Goal: Information Seeking & Learning: Learn about a topic

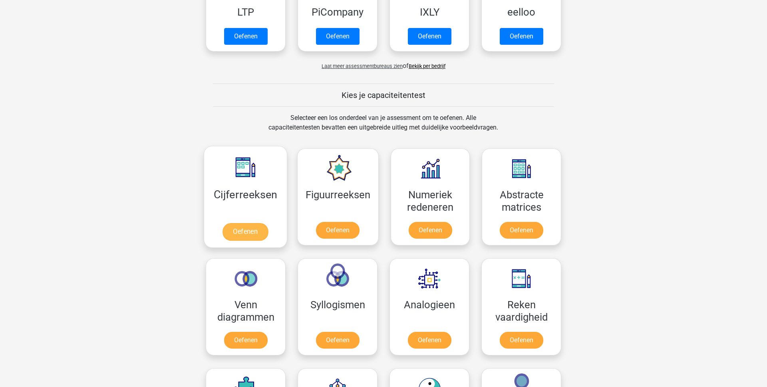
scroll to position [233, 0]
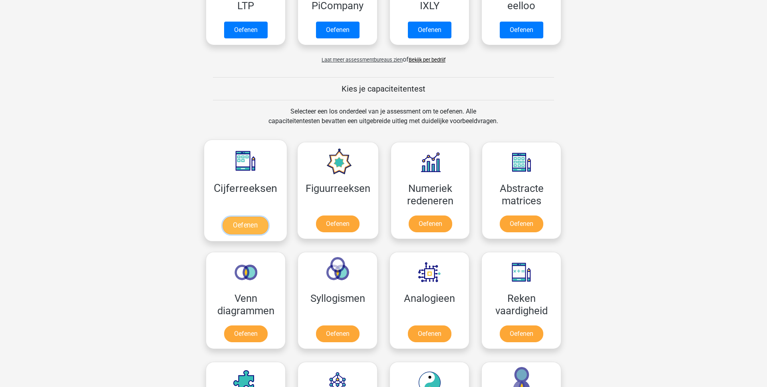
click at [251, 218] on link "Oefenen" at bounding box center [246, 226] width 46 height 18
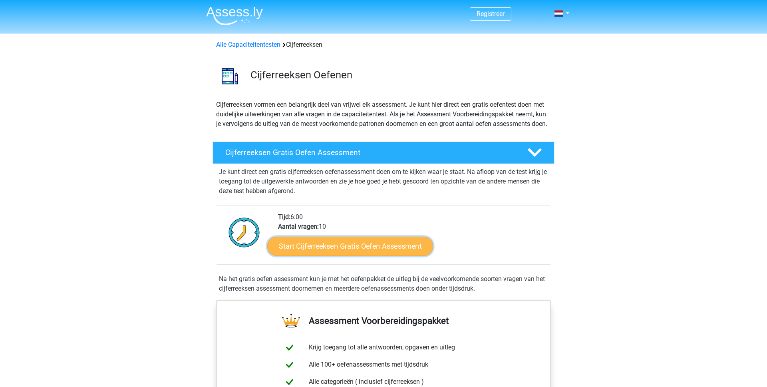
click at [344, 255] on link "Start Cijferreeksen Gratis Oefen Assessment" at bounding box center [350, 245] width 166 height 19
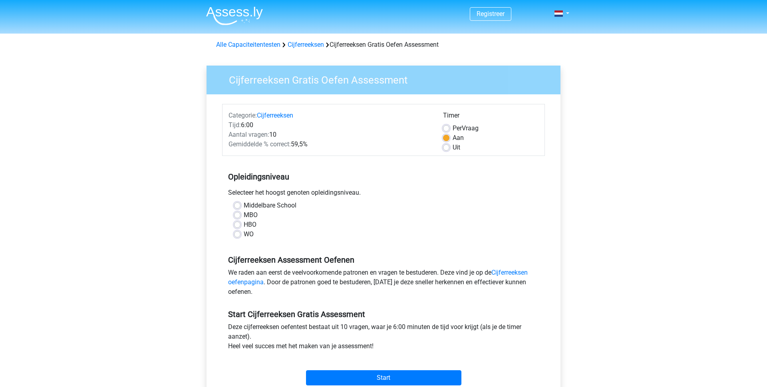
click at [244, 237] on label "WO" at bounding box center [249, 234] width 10 height 10
click at [241, 237] on input "WO" at bounding box center [237, 233] width 6 height 8
radio input "true"
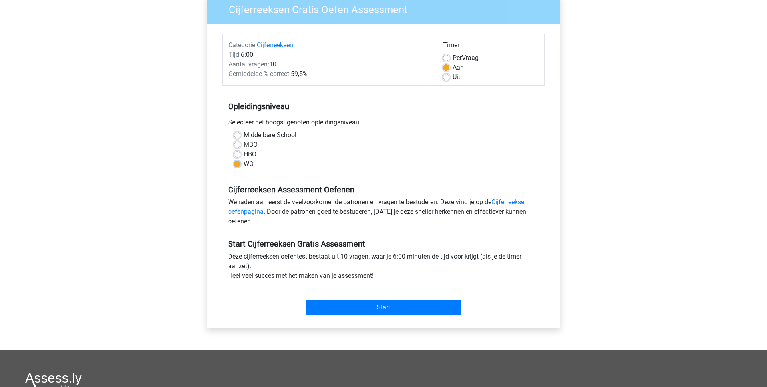
scroll to position [73, 0]
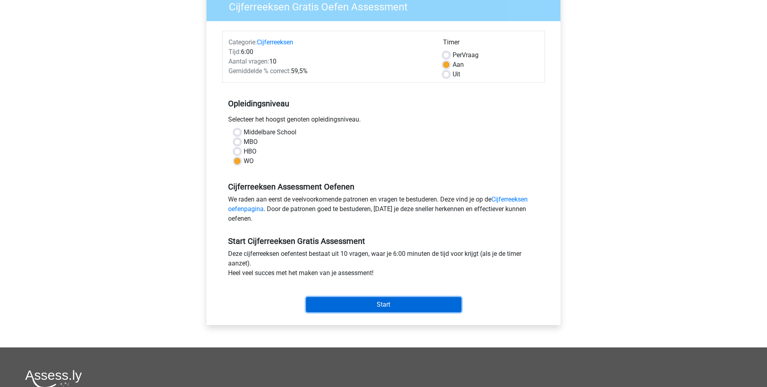
click at [340, 305] on input "Start" at bounding box center [383, 304] width 155 height 15
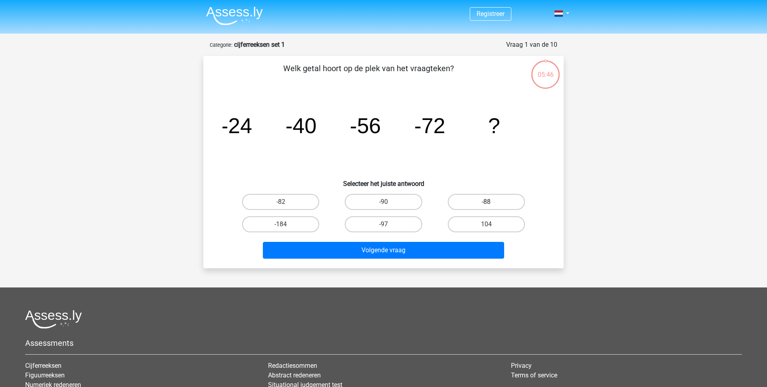
click at [475, 199] on label "-88" at bounding box center [486, 202] width 77 height 16
click at [486, 202] on input "-88" at bounding box center [488, 204] width 5 height 5
radio input "true"
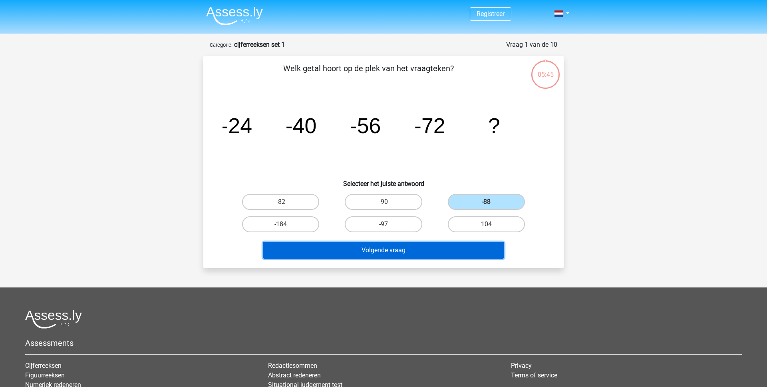
click at [398, 251] on button "Volgende vraag" at bounding box center [384, 250] width 242 height 17
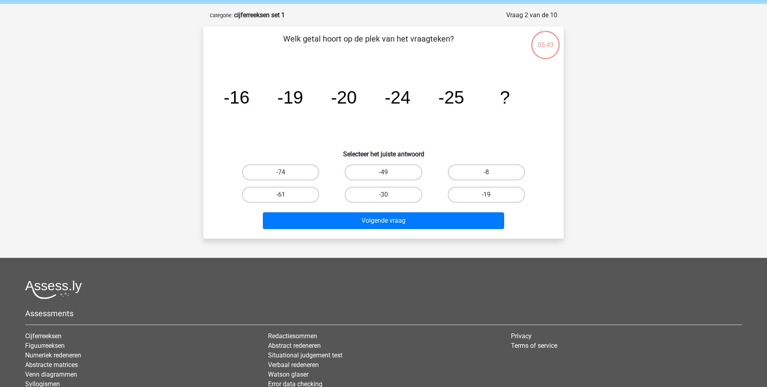
scroll to position [29, 0]
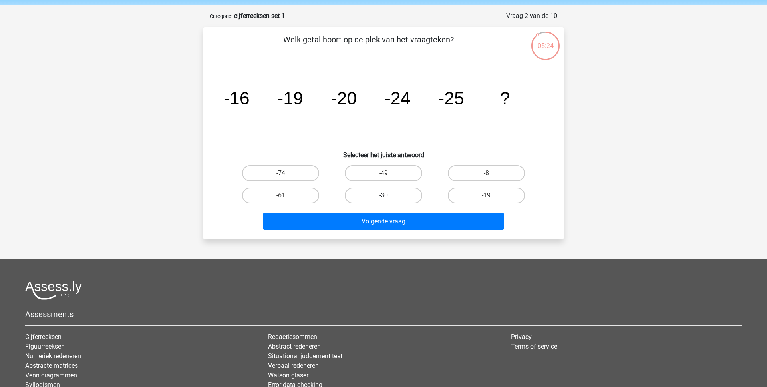
click at [369, 195] on label "-30" at bounding box center [383, 195] width 77 height 16
click at [384, 195] on input "-30" at bounding box center [386, 197] width 5 height 5
radio input "true"
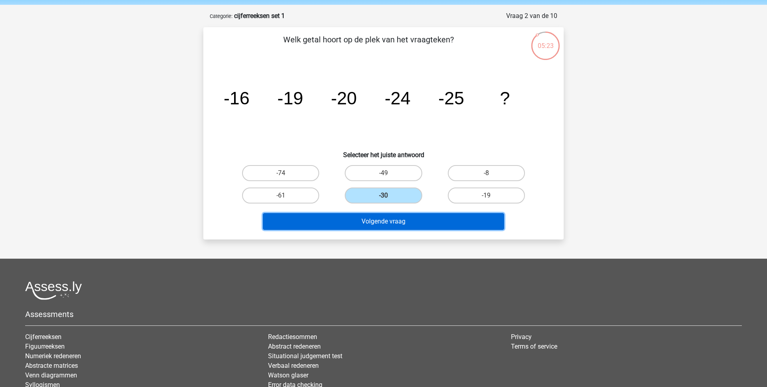
click at [368, 219] on button "Volgende vraag" at bounding box center [384, 221] width 242 height 17
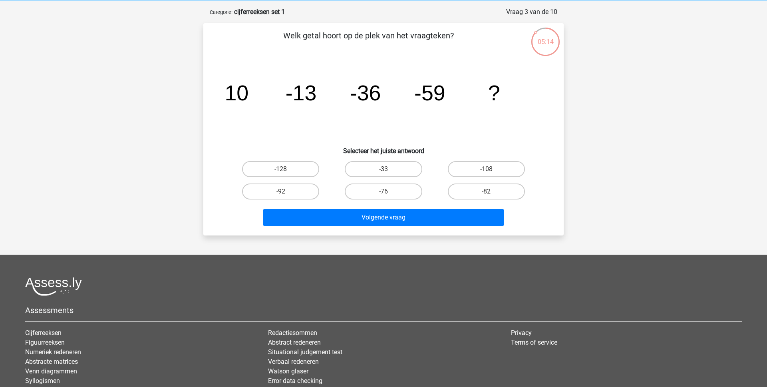
scroll to position [29, 0]
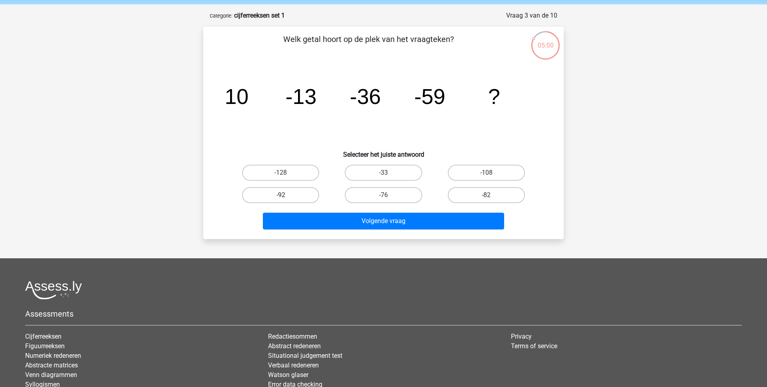
click at [289, 198] on label "-92" at bounding box center [280, 195] width 77 height 16
click at [286, 198] on input "-92" at bounding box center [283, 197] width 5 height 5
radio input "true"
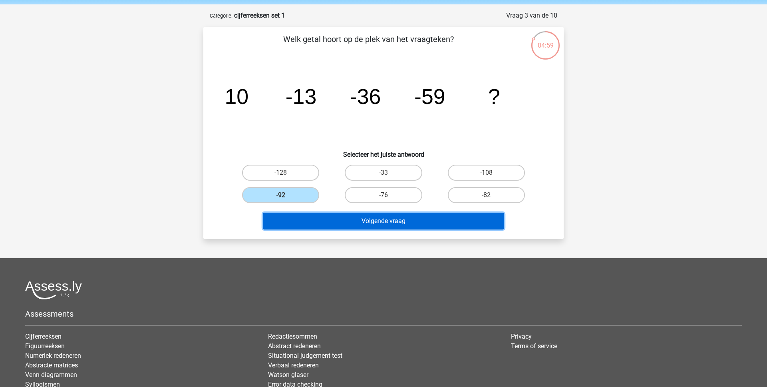
click at [353, 225] on button "Volgende vraag" at bounding box center [384, 221] width 242 height 17
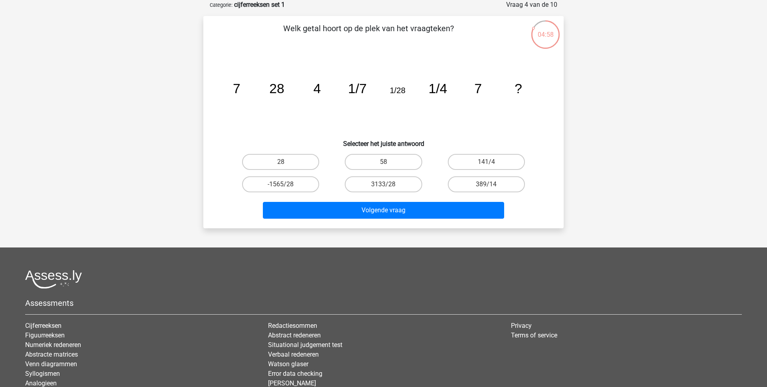
scroll to position [39, 0]
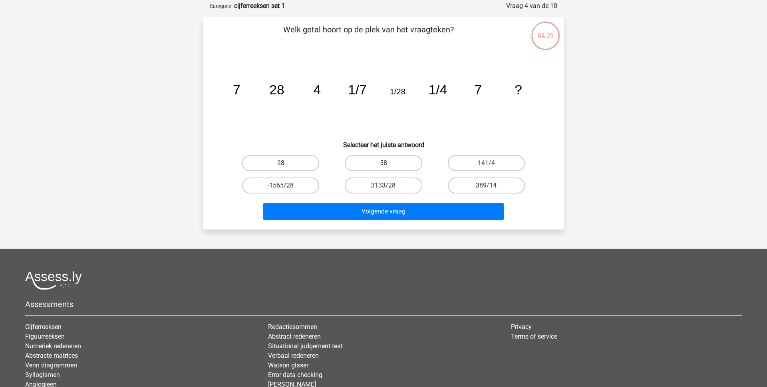
click at [288, 164] on label "28" at bounding box center [280, 163] width 77 height 16
click at [286, 164] on input "28" at bounding box center [283, 165] width 5 height 5
radio input "true"
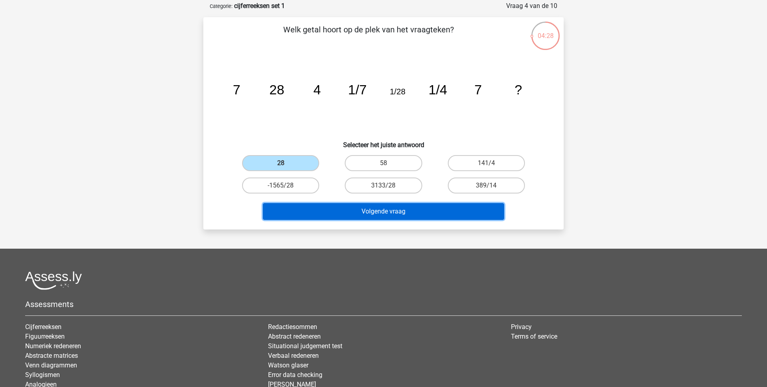
click at [341, 213] on button "Volgende vraag" at bounding box center [384, 211] width 242 height 17
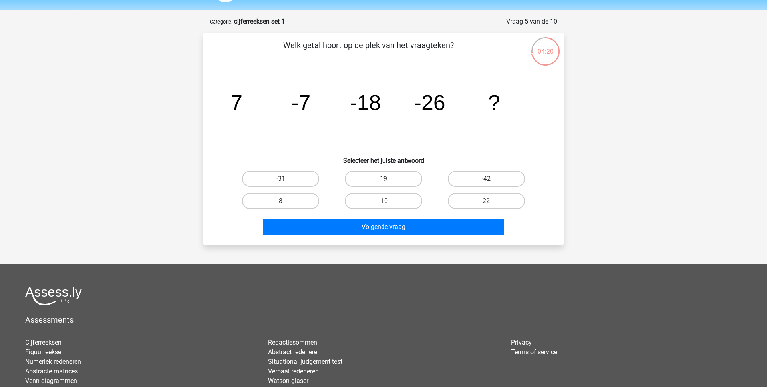
scroll to position [22, 0]
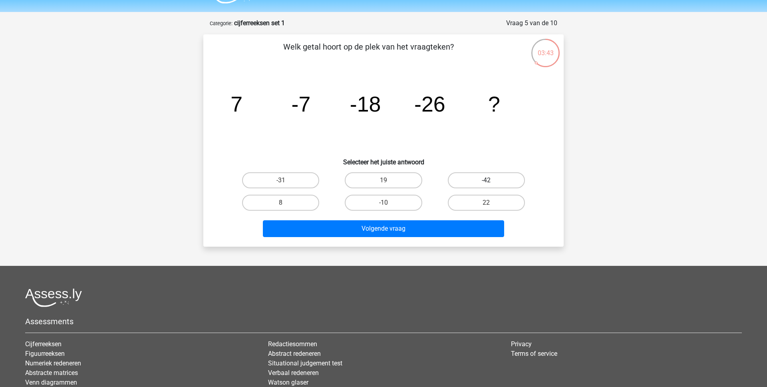
click at [471, 178] on label "-42" at bounding box center [486, 180] width 77 height 16
click at [486, 180] on input "-42" at bounding box center [488, 182] width 5 height 5
radio input "true"
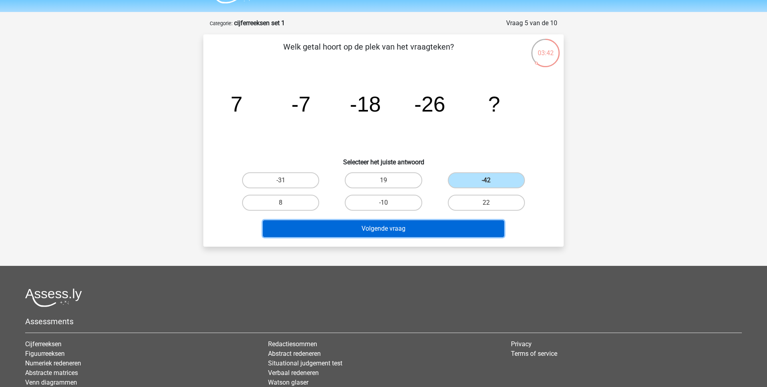
click at [409, 225] on button "Volgende vraag" at bounding box center [384, 228] width 242 height 17
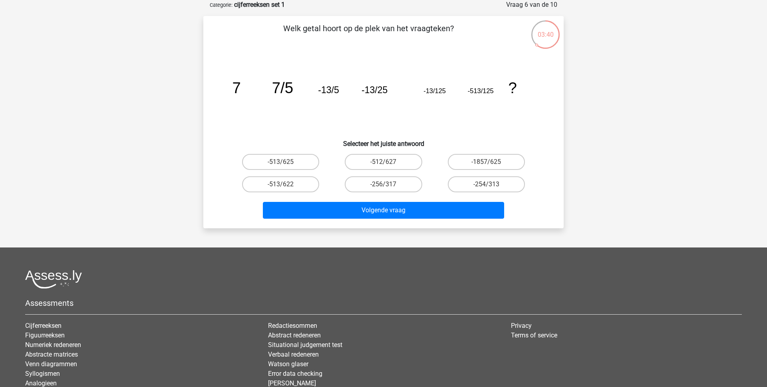
scroll to position [31, 0]
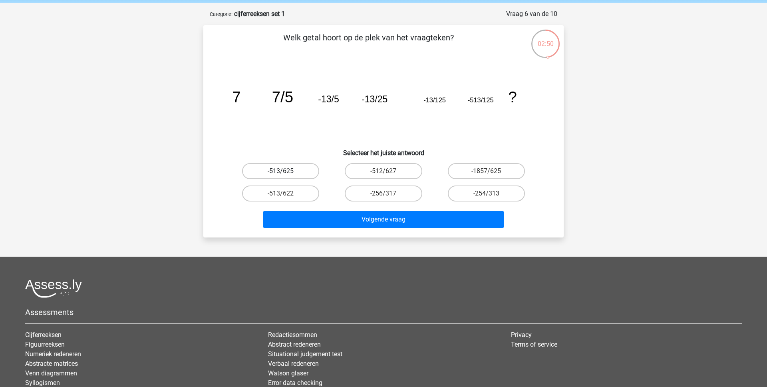
click at [302, 169] on label "-513/625" at bounding box center [280, 171] width 77 height 16
click at [286, 171] on input "-513/625" at bounding box center [283, 173] width 5 height 5
radio input "true"
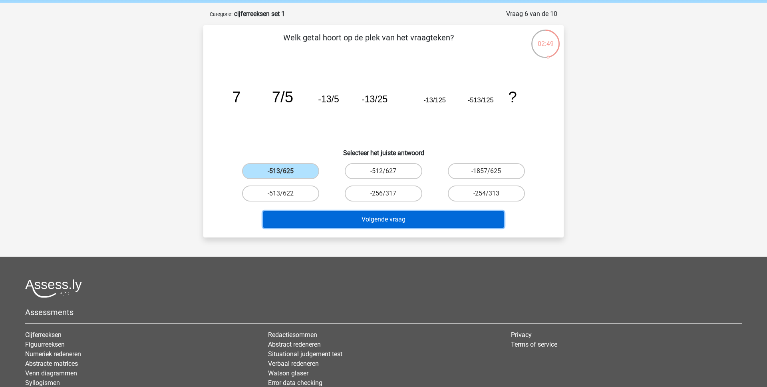
click at [354, 217] on button "Volgende vraag" at bounding box center [384, 219] width 242 height 17
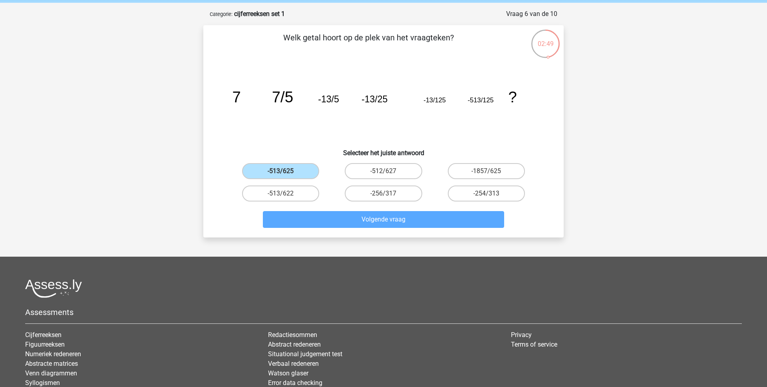
scroll to position [40, 0]
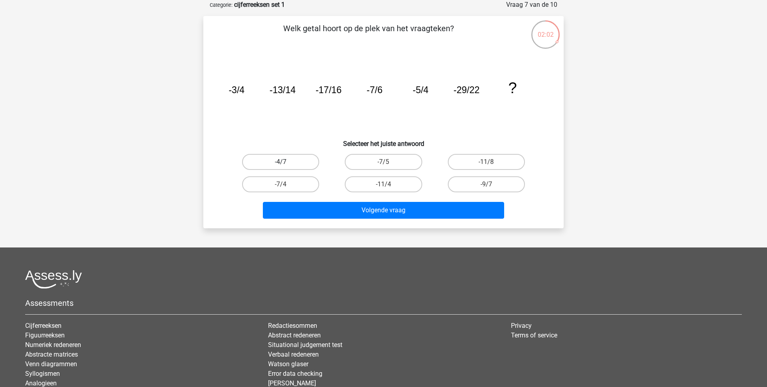
click at [283, 160] on label "-4/7" at bounding box center [280, 162] width 77 height 16
click at [283, 162] on input "-4/7" at bounding box center [283, 164] width 5 height 5
radio input "true"
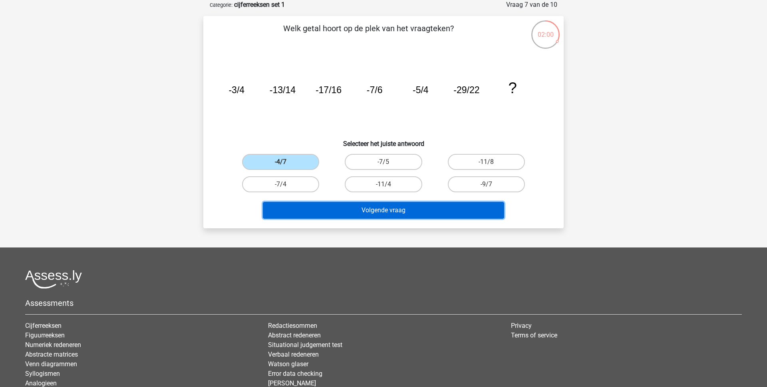
click at [328, 207] on button "Volgende vraag" at bounding box center [384, 210] width 242 height 17
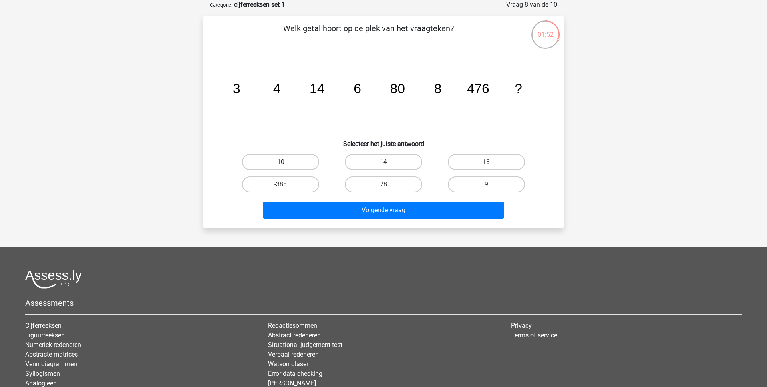
click at [260, 164] on label "10" at bounding box center [280, 162] width 77 height 16
click at [281, 164] on input "10" at bounding box center [283, 164] width 5 height 5
radio input "true"
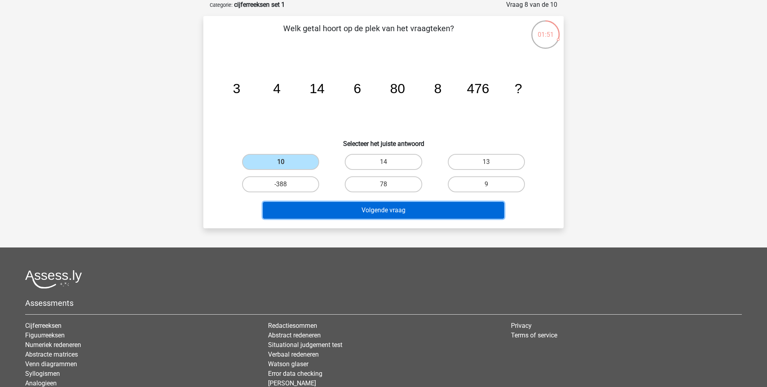
click at [353, 207] on button "Volgende vraag" at bounding box center [384, 210] width 242 height 17
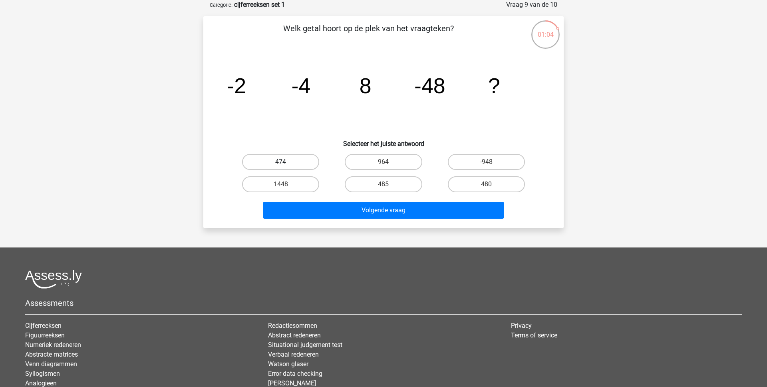
click at [298, 162] on label "474" at bounding box center [280, 162] width 77 height 16
click at [286, 162] on input "474" at bounding box center [283, 164] width 5 height 5
radio input "true"
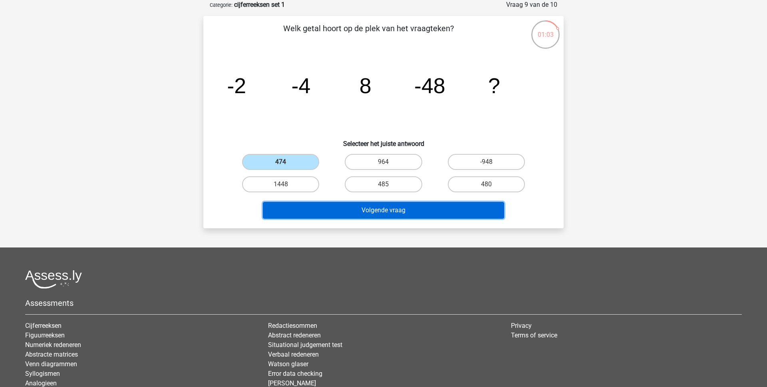
click at [332, 208] on button "Volgende vraag" at bounding box center [384, 210] width 242 height 17
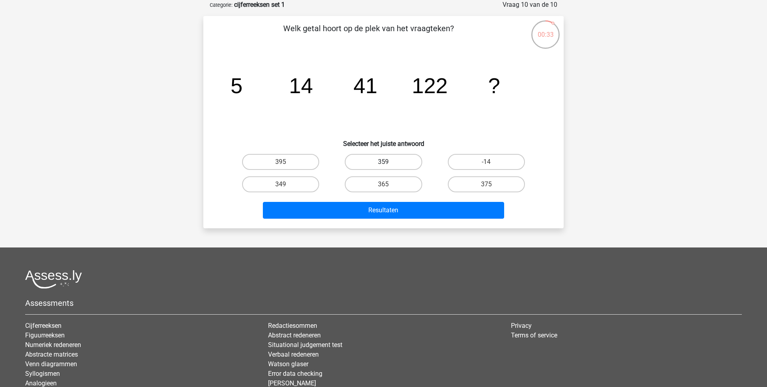
click at [364, 158] on label "359" at bounding box center [383, 162] width 77 height 16
click at [384, 162] on input "359" at bounding box center [386, 164] width 5 height 5
radio input "true"
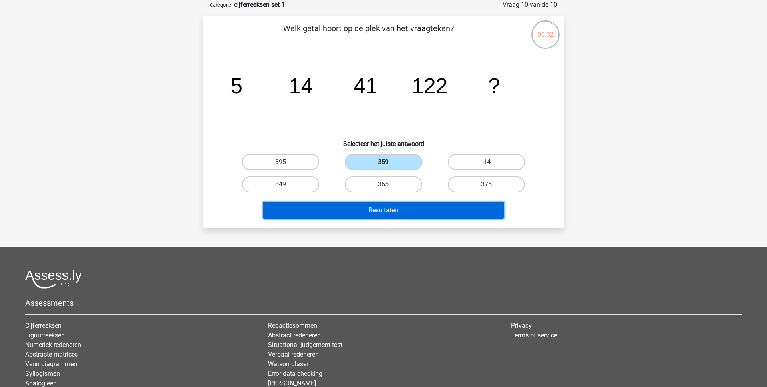
click at [363, 208] on button "Resultaten" at bounding box center [384, 210] width 242 height 17
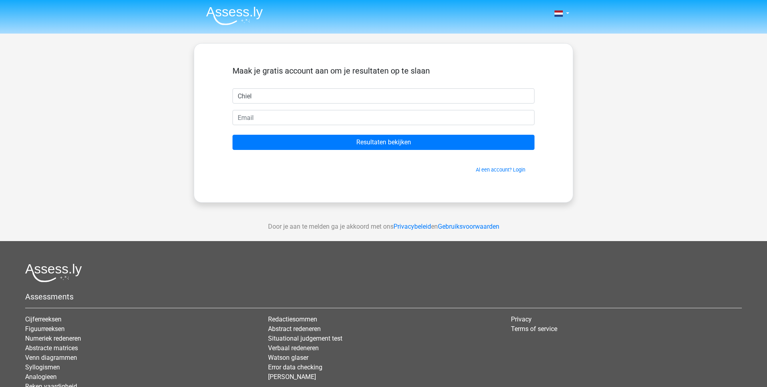
type input "Chiel"
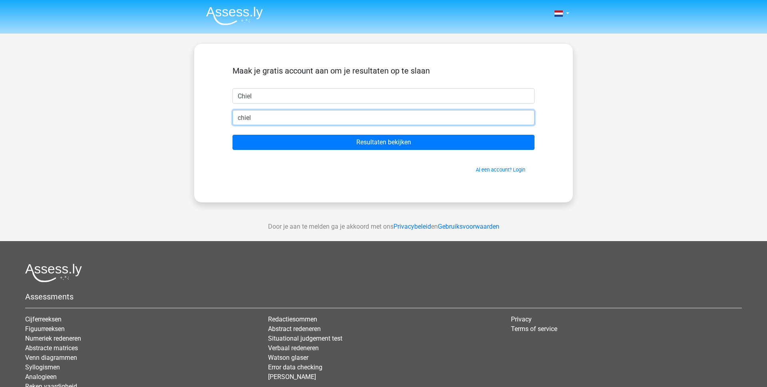
type input "chielbosgoed@hotmail.com"
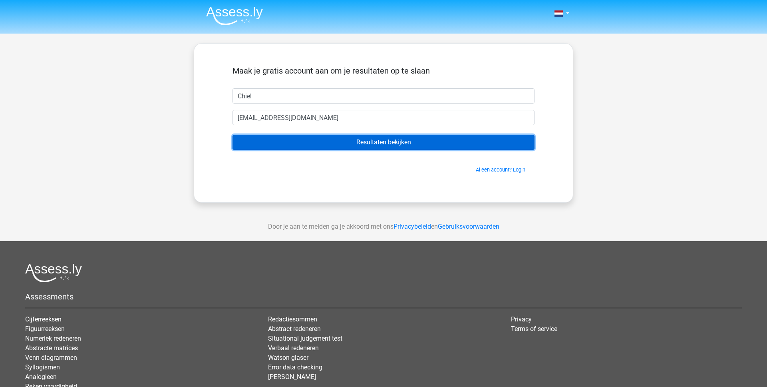
click at [350, 138] on input "Resultaten bekijken" at bounding box center [384, 142] width 302 height 15
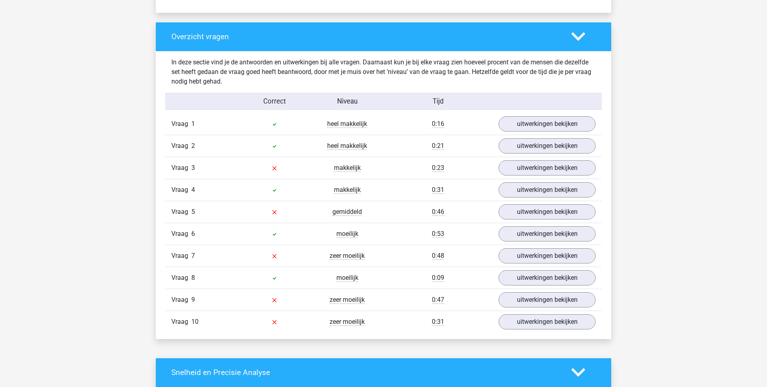
scroll to position [602, 0]
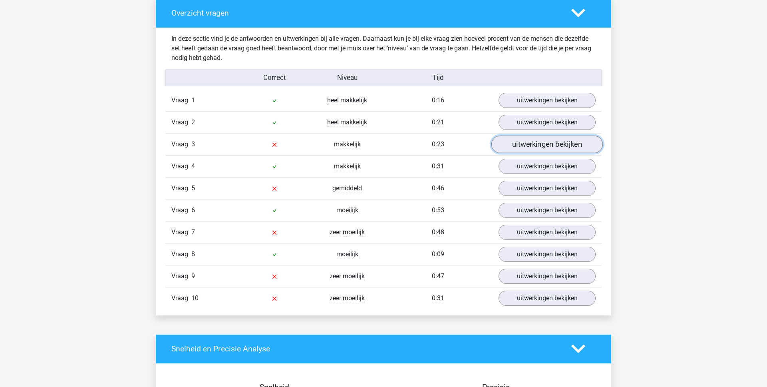
click at [531, 140] on link "uitwerkingen bekijken" at bounding box center [546, 144] width 111 height 18
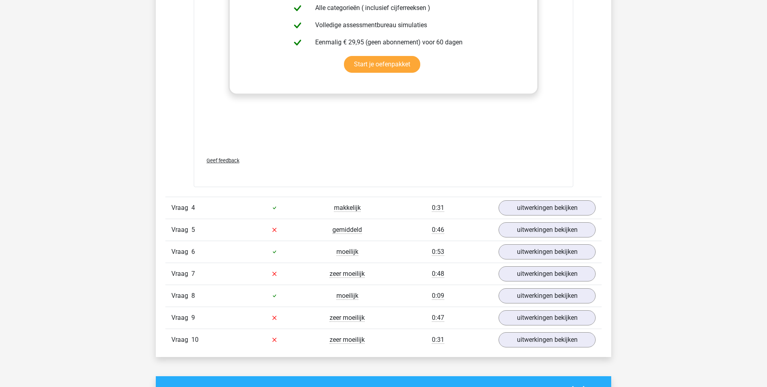
scroll to position [1054, 0]
click at [525, 231] on link "uitwerkingen bekijken" at bounding box center [546, 230] width 111 height 18
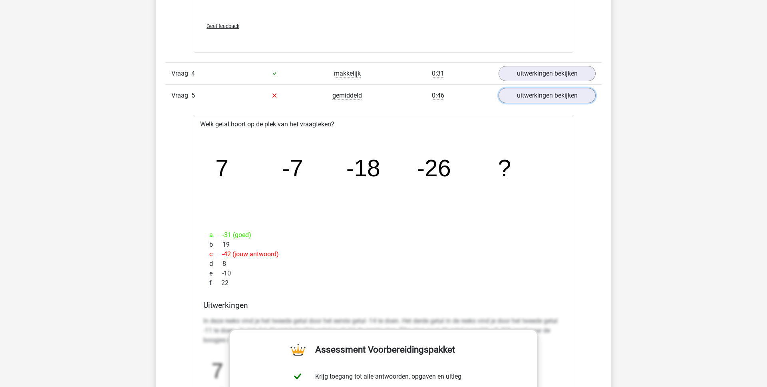
scroll to position [1123, 0]
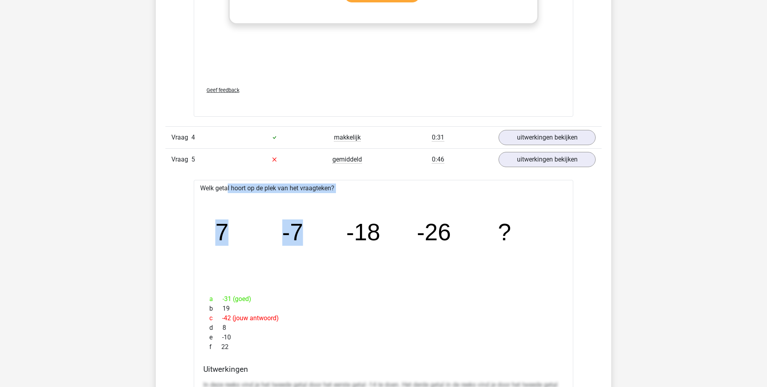
drag, startPoint x: 199, startPoint y: 185, endPoint x: 342, endPoint y: 263, distance: 162.9
copy div "Welk getal hoort op de plek van het vraagteken? image/svg+xml 7 -7 -18 -26 ?"
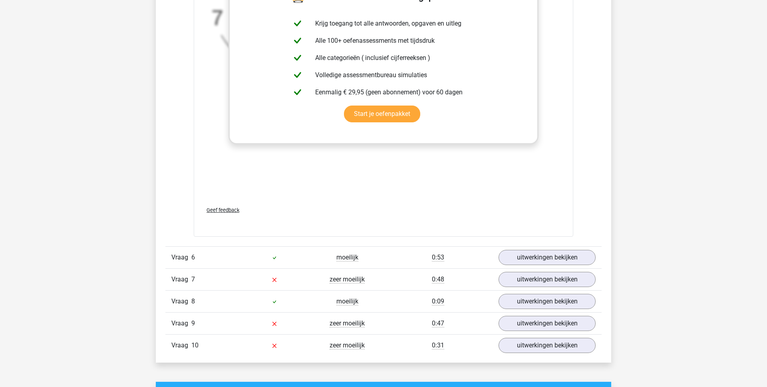
scroll to position [1541, 0]
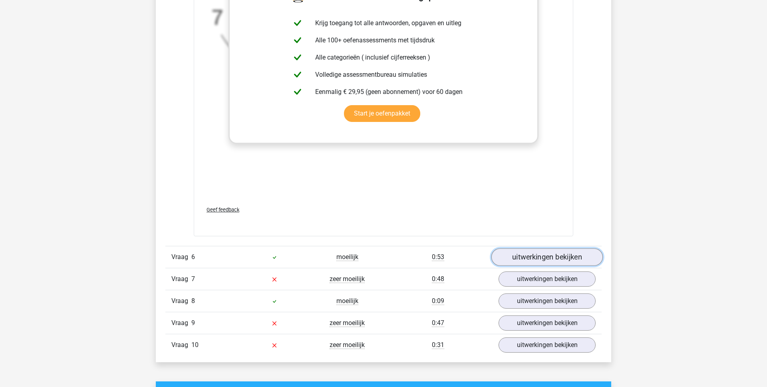
click at [536, 258] on link "uitwerkingen bekijken" at bounding box center [546, 258] width 111 height 18
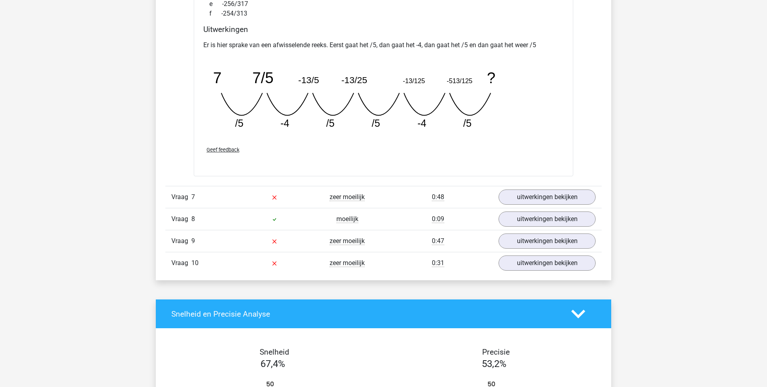
scroll to position [1980, 0]
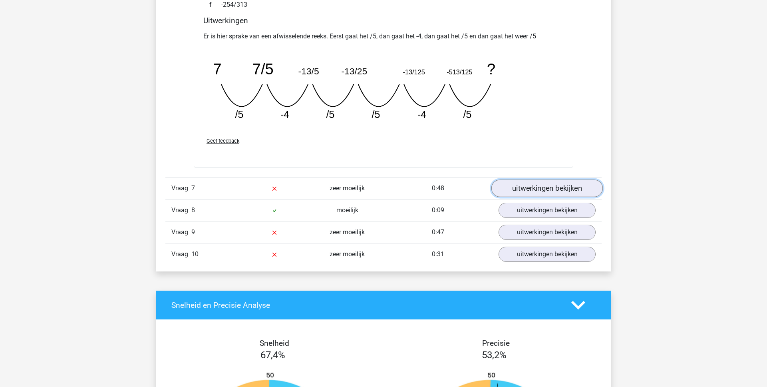
click at [542, 189] on link "uitwerkingen bekijken" at bounding box center [546, 188] width 111 height 18
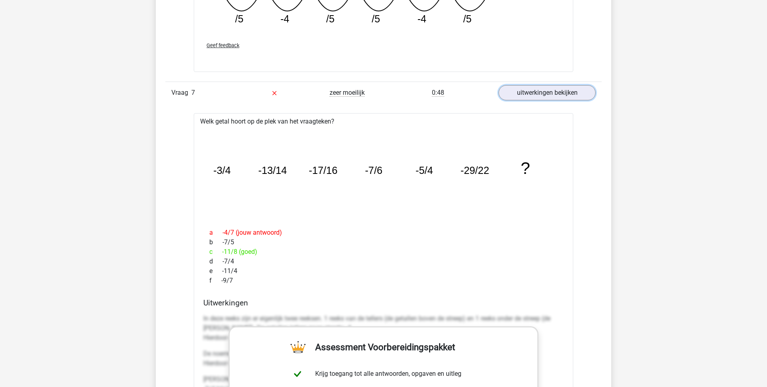
scroll to position [2084, 0]
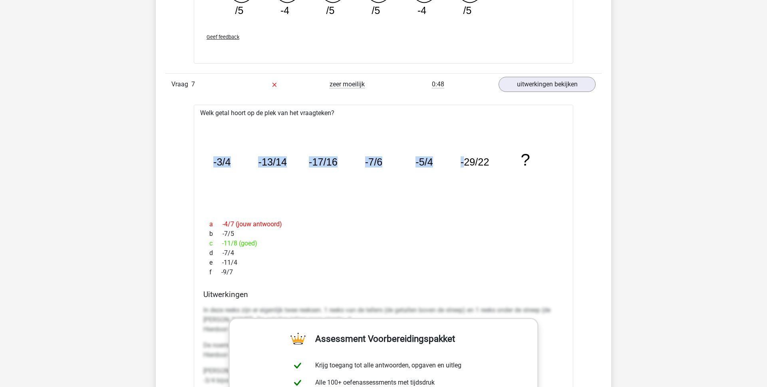
drag, startPoint x: 207, startPoint y: 161, endPoint x: 463, endPoint y: 168, distance: 255.4
click at [463, 168] on icon "image/svg+xml -3/4 -13/14 -17/16 -7/6 -5/4 -29/22 ?" at bounding box center [384, 165] width 354 height 89
copy g "-3/4 -13/14 -17/16 -7/6 -5/4 -29/22 ?"
click at [274, 191] on icon "image/svg+xml -3/4 -13/14 -17/16 -7/6 -5/4 -29/22 ?" at bounding box center [384, 165] width 354 height 89
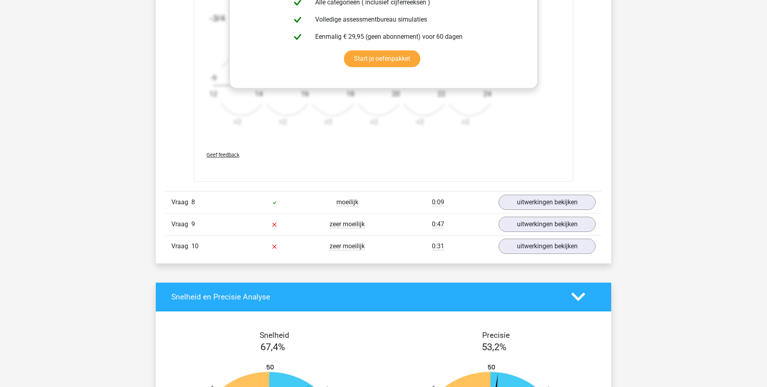
scroll to position [2487, 0]
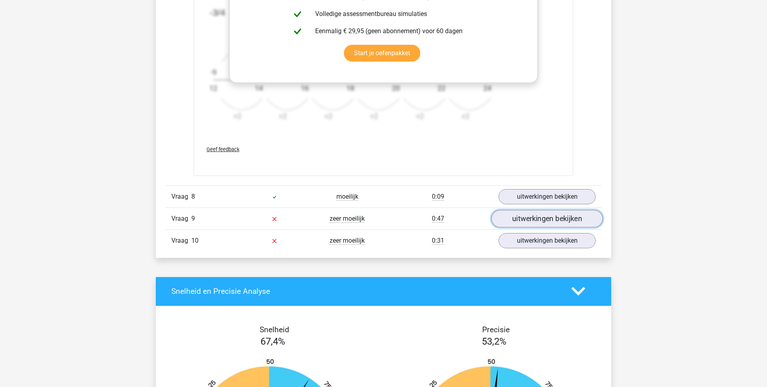
click at [519, 221] on link "uitwerkingen bekijken" at bounding box center [546, 219] width 111 height 18
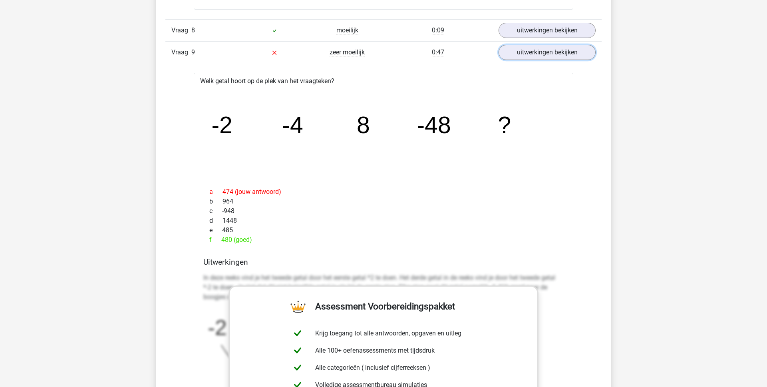
scroll to position [2654, 0]
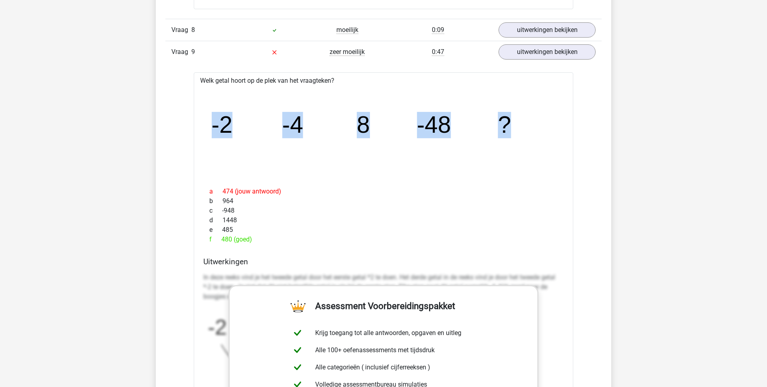
drag, startPoint x: 210, startPoint y: 129, endPoint x: 561, endPoint y: 130, distance: 350.8
click at [561, 130] on div "image/svg+xml -2 -4 8 -48 ?" at bounding box center [383, 132] width 367 height 95
copy g "-2 -4 8 -48 ?"
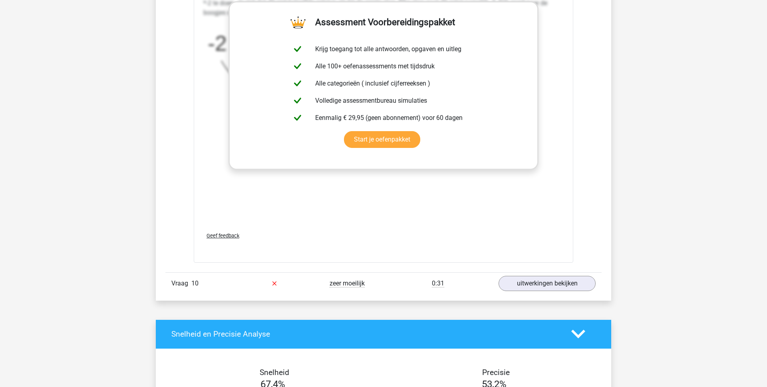
scroll to position [2967, 0]
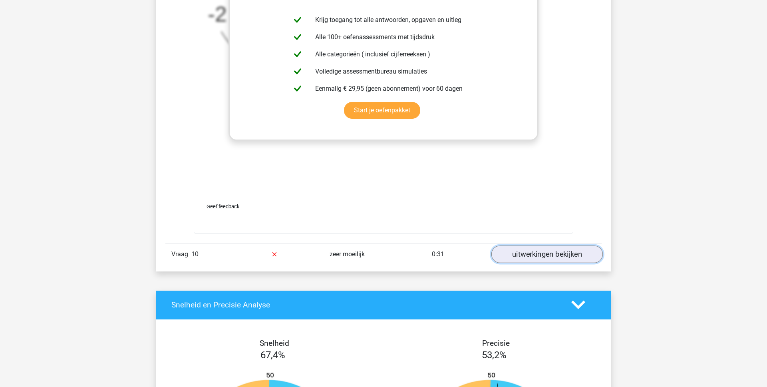
click at [518, 255] on link "uitwerkingen bekijken" at bounding box center [546, 254] width 111 height 18
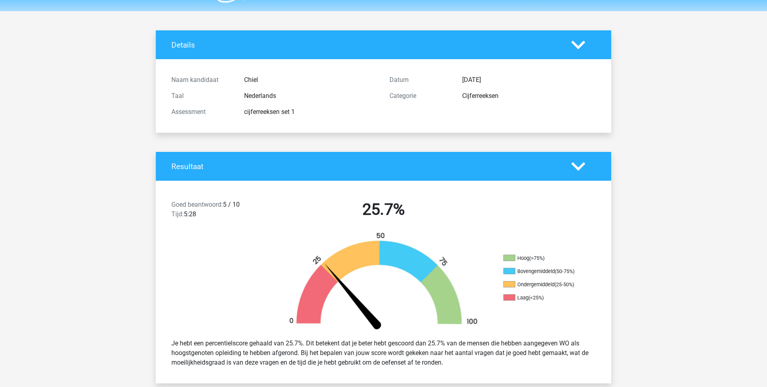
scroll to position [0, 0]
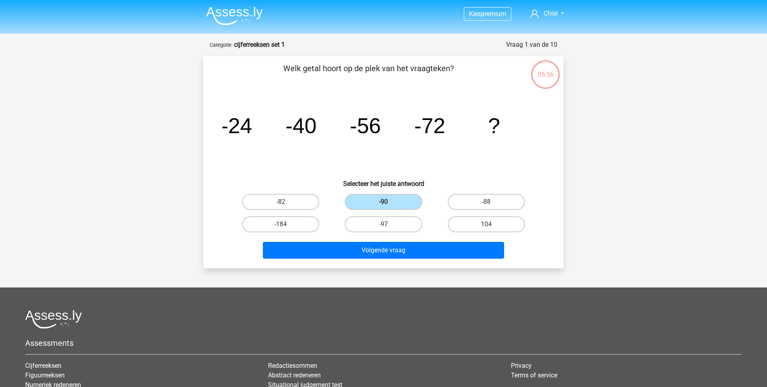
click at [240, 17] on img at bounding box center [234, 15] width 57 height 19
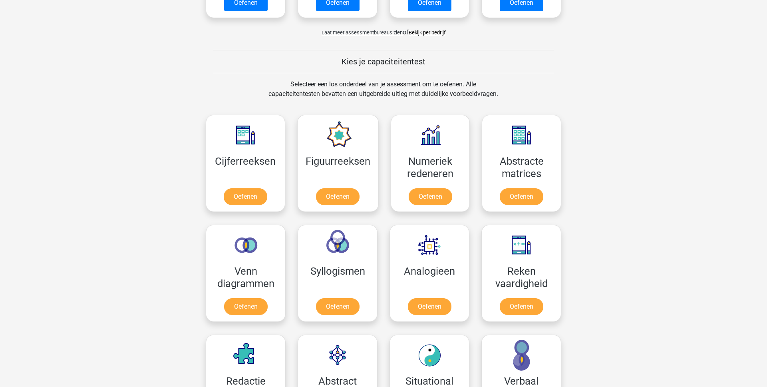
scroll to position [283, 0]
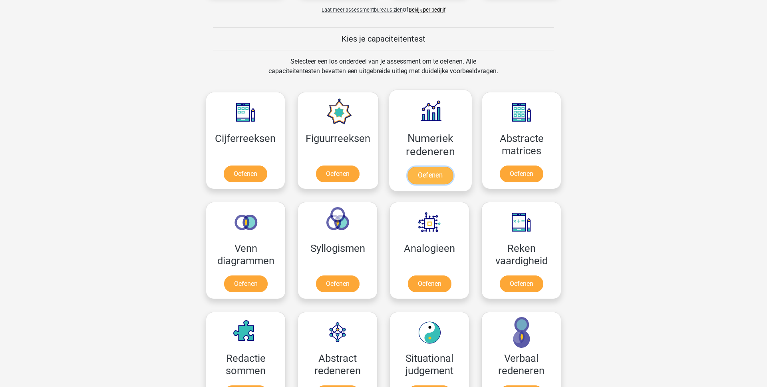
click at [429, 179] on link "Oefenen" at bounding box center [431, 176] width 46 height 18
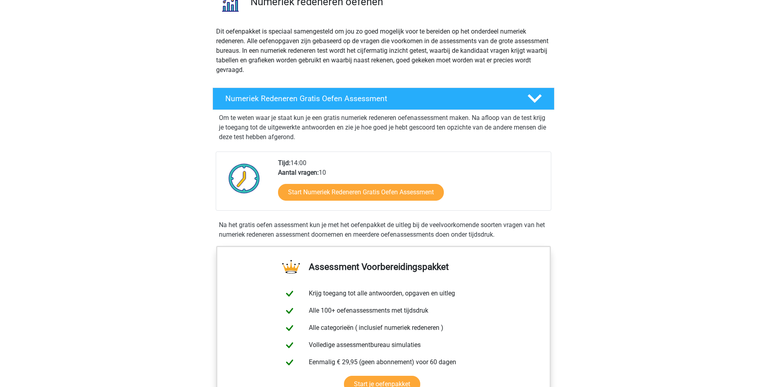
scroll to position [82, 0]
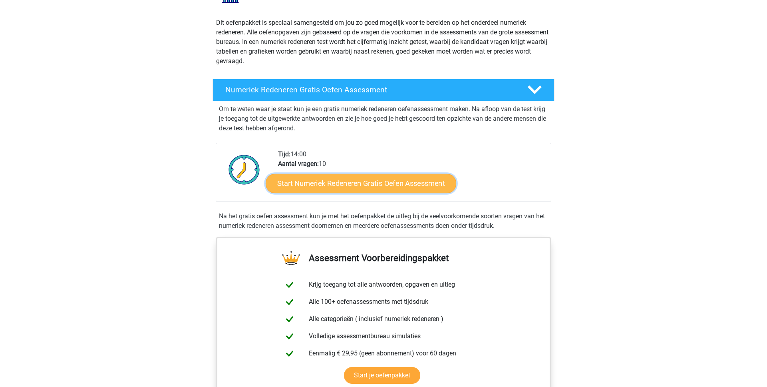
click at [316, 187] on link "Start Numeriek Redeneren Gratis Oefen Assessment" at bounding box center [361, 182] width 191 height 19
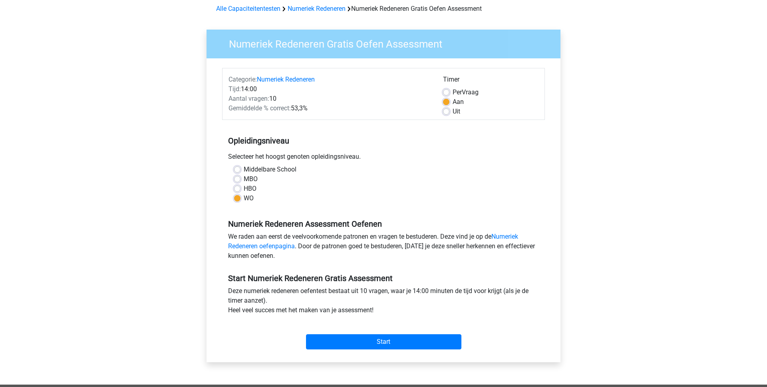
scroll to position [38, 0]
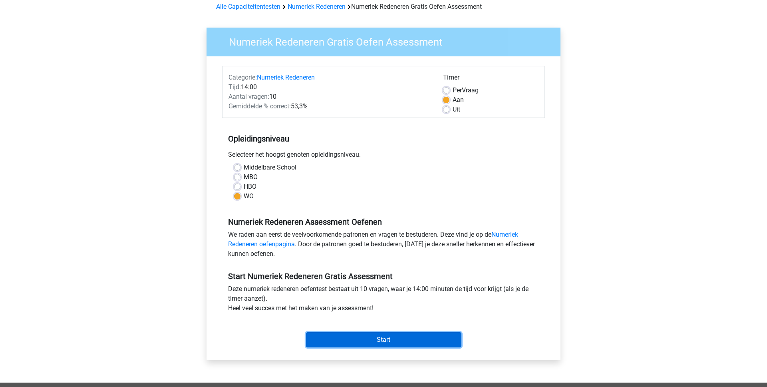
click at [352, 335] on input "Start" at bounding box center [383, 339] width 155 height 15
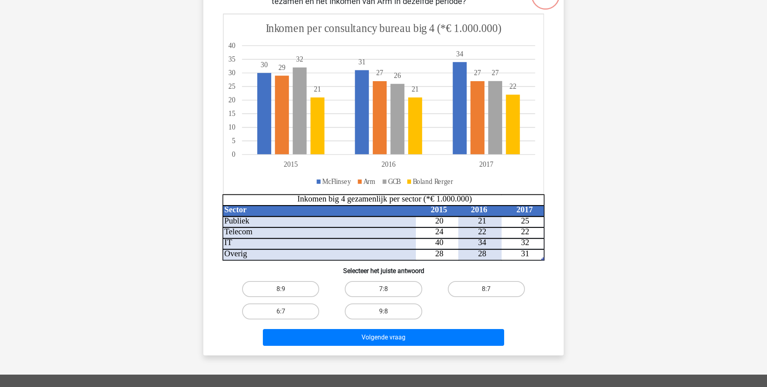
scroll to position [81, 0]
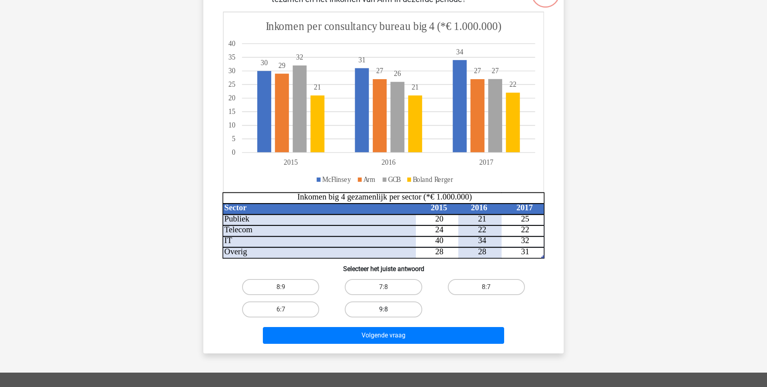
click at [397, 312] on label "9:8" at bounding box center [383, 309] width 77 height 16
click at [389, 312] on input "9:8" at bounding box center [386, 311] width 5 height 5
radio input "true"
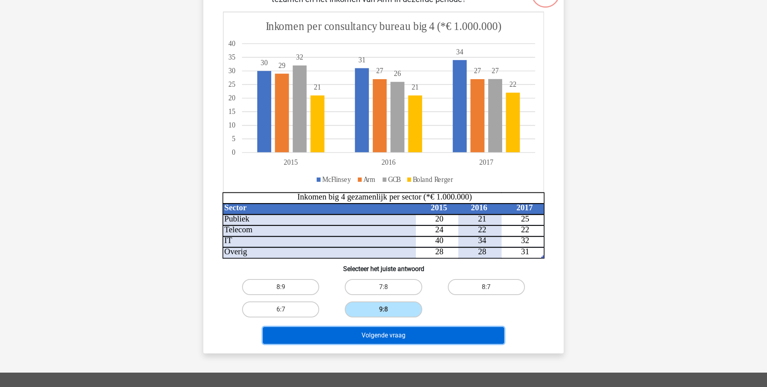
click at [389, 336] on button "Volgende vraag" at bounding box center [384, 335] width 242 height 17
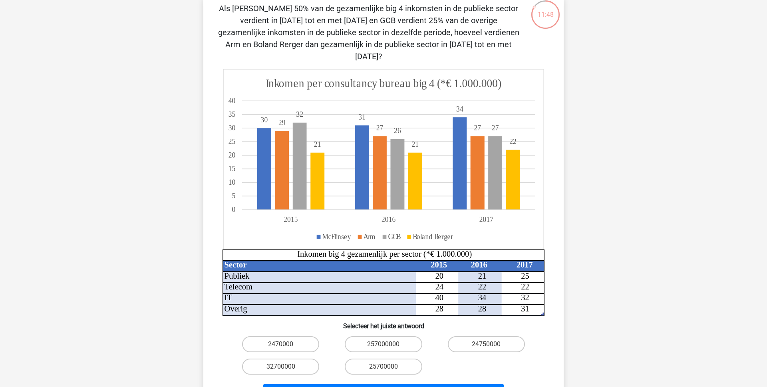
scroll to position [59, 0]
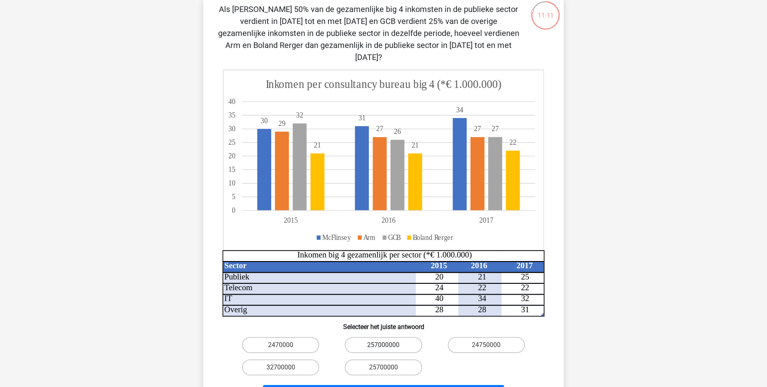
click at [376, 337] on label "257000000" at bounding box center [383, 345] width 77 height 16
click at [384, 345] on input "257000000" at bounding box center [386, 347] width 5 height 5
radio input "true"
click at [363, 385] on button "Volgende vraag" at bounding box center [384, 393] width 242 height 17
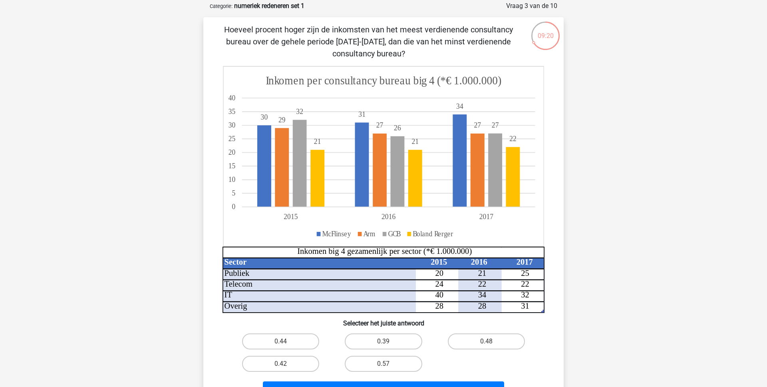
scroll to position [40, 0]
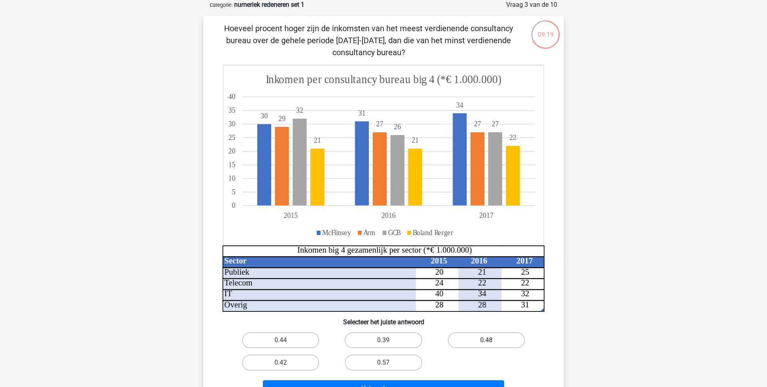
click at [485, 339] on label "0.48" at bounding box center [486, 340] width 77 height 16
click at [486, 340] on input "0.48" at bounding box center [488, 342] width 5 height 5
radio input "true"
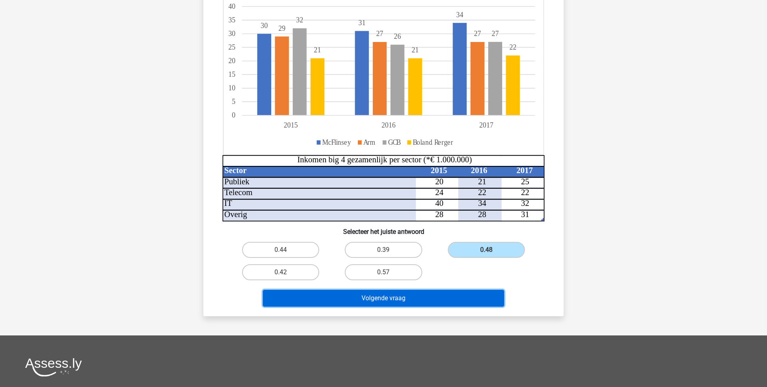
click at [433, 296] on button "Volgende vraag" at bounding box center [384, 298] width 242 height 17
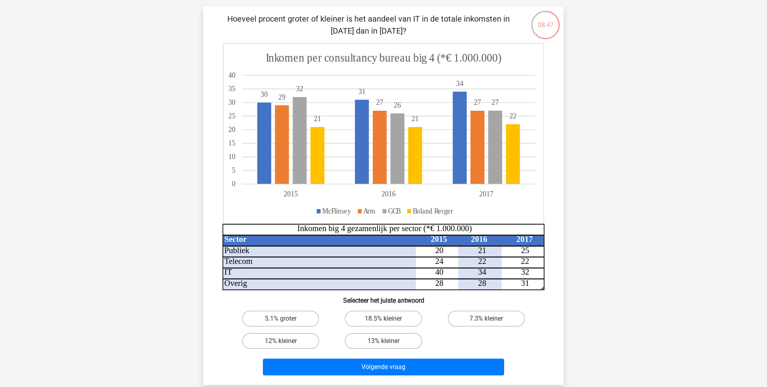
scroll to position [46, 0]
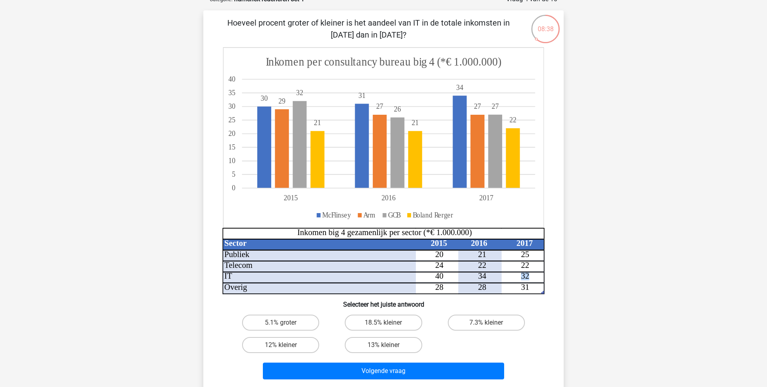
drag, startPoint x: 523, startPoint y: 279, endPoint x: 533, endPoint y: 279, distance: 10.0
click at [533, 279] on icon "Sector 2015 2016 2017 Publiek 20 21 25 Telecom 24 22 22 IT 40 34 32 Overig 28 2…" at bounding box center [384, 170] width 322 height 247
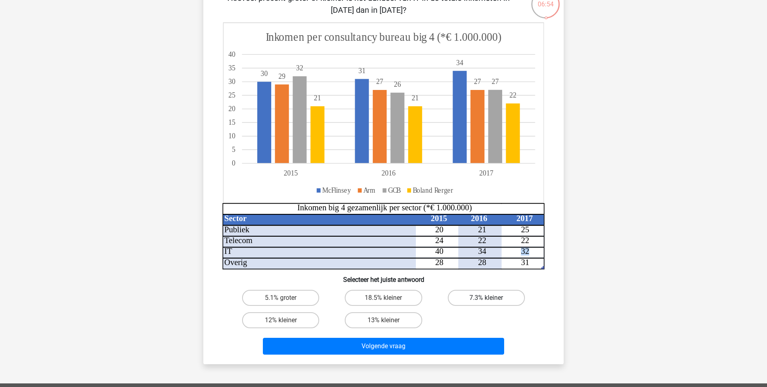
scroll to position [74, 0]
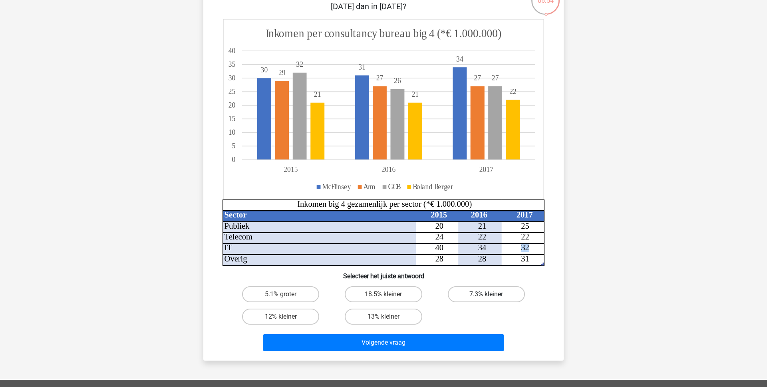
click at [469, 295] on label "7.3% kleiner" at bounding box center [486, 294] width 77 height 16
click at [486, 295] on input "7.3% kleiner" at bounding box center [488, 296] width 5 height 5
radio input "true"
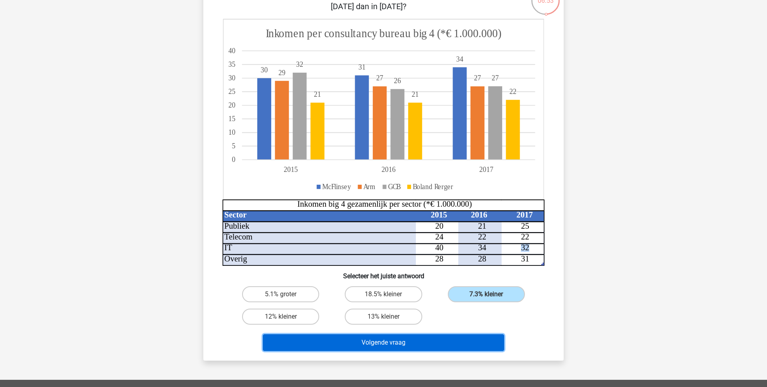
click at [394, 345] on button "Volgende vraag" at bounding box center [384, 342] width 242 height 17
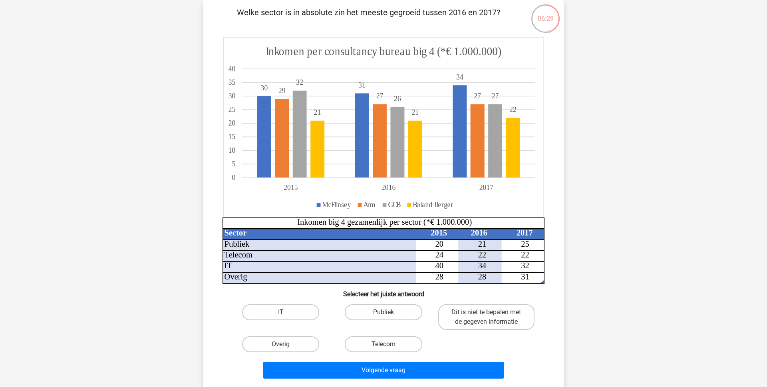
scroll to position [68, 0]
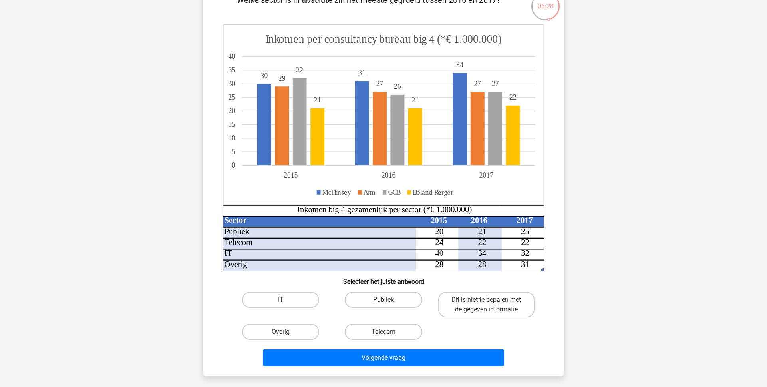
click at [383, 298] on label "Publiek" at bounding box center [383, 300] width 77 height 16
click at [384, 300] on input "Publiek" at bounding box center [386, 302] width 5 height 5
radio input "true"
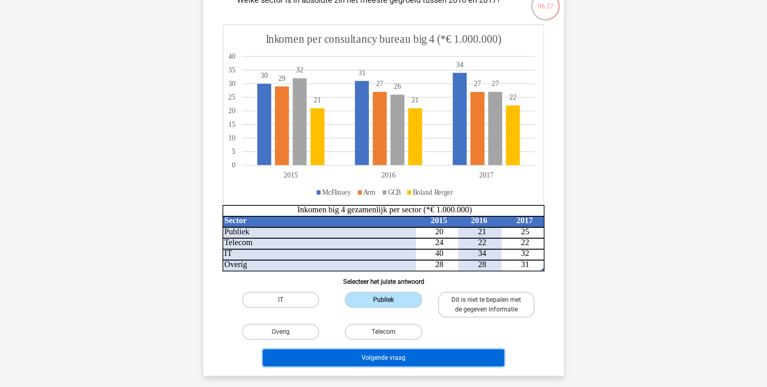
click at [384, 359] on button "Volgende vraag" at bounding box center [384, 357] width 242 height 17
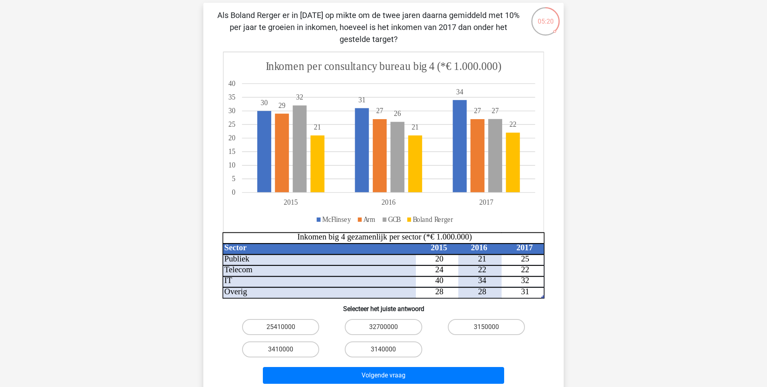
scroll to position [56, 0]
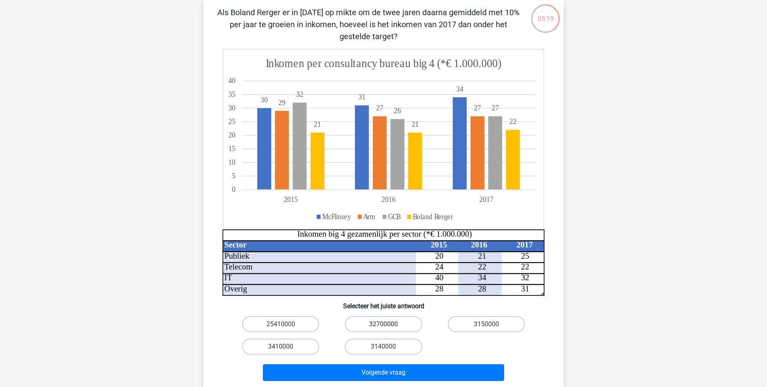
click at [364, 320] on label "32700000" at bounding box center [383, 324] width 77 height 16
click at [384, 324] on input "32700000" at bounding box center [386, 326] width 5 height 5
radio input "true"
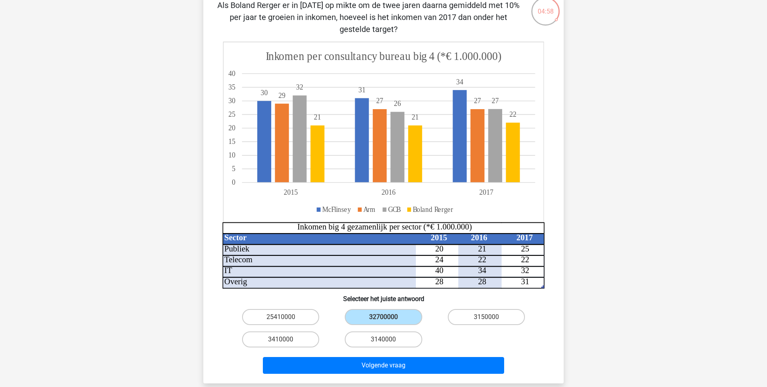
scroll to position [66, 0]
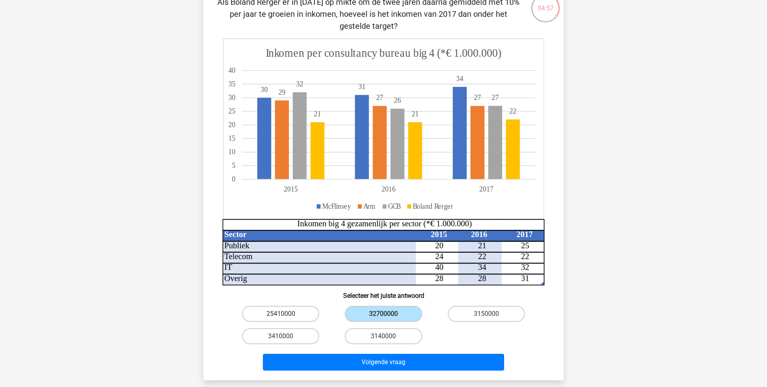
click at [285, 312] on label "25410000" at bounding box center [280, 314] width 77 height 16
click at [285, 314] on input "25410000" at bounding box center [283, 316] width 5 height 5
radio input "true"
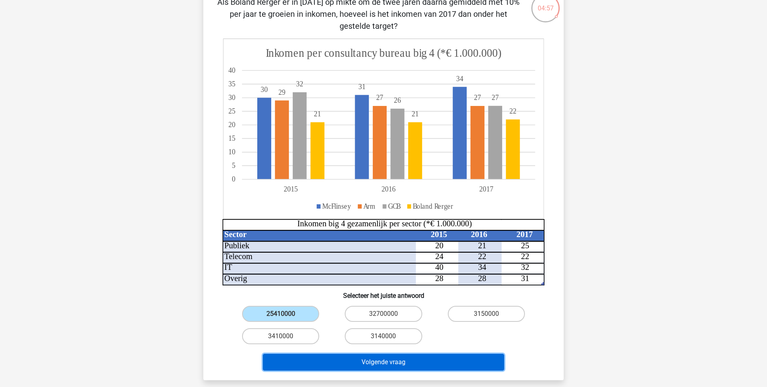
click at [366, 360] on button "Volgende vraag" at bounding box center [384, 362] width 242 height 17
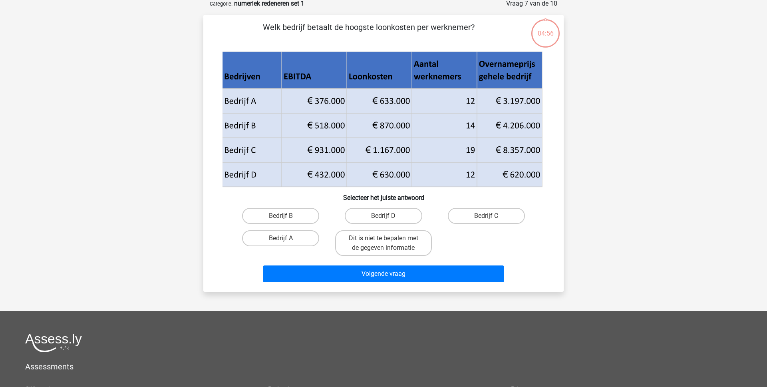
scroll to position [40, 0]
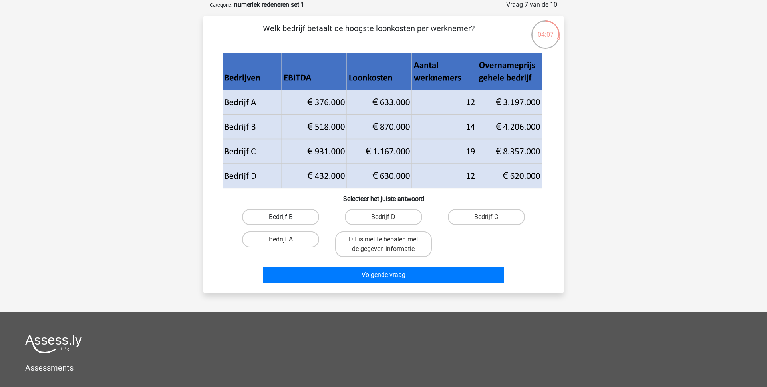
click at [290, 223] on label "Bedrijf B" at bounding box center [280, 217] width 77 height 16
click at [286, 222] on input "Bedrijf B" at bounding box center [283, 219] width 5 height 5
radio input "true"
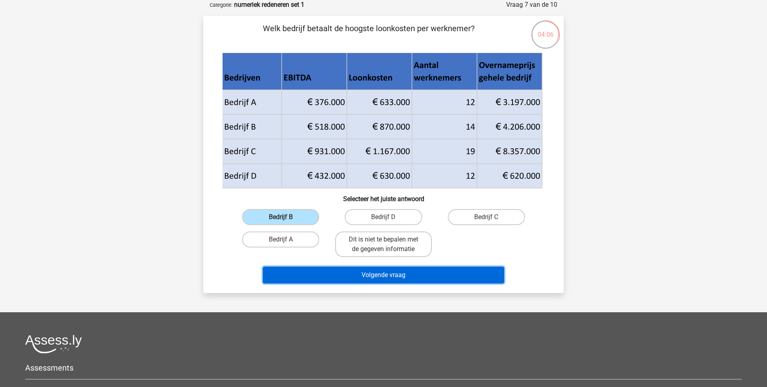
click at [348, 272] on button "Volgende vraag" at bounding box center [384, 274] width 242 height 17
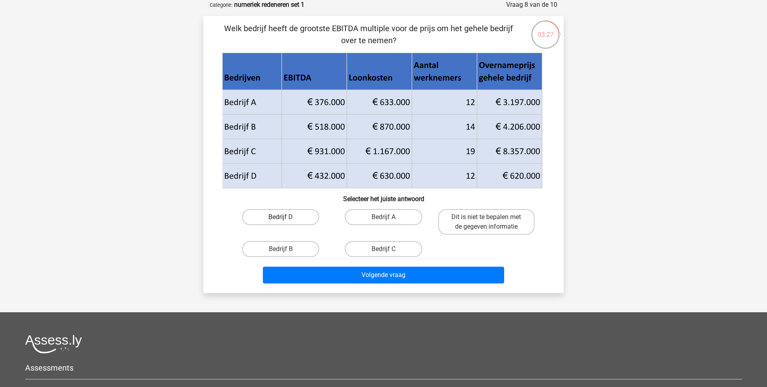
click at [295, 217] on label "Bedrijf D" at bounding box center [280, 217] width 77 height 16
click at [286, 217] on input "Bedrijf D" at bounding box center [283, 219] width 5 height 5
radio input "true"
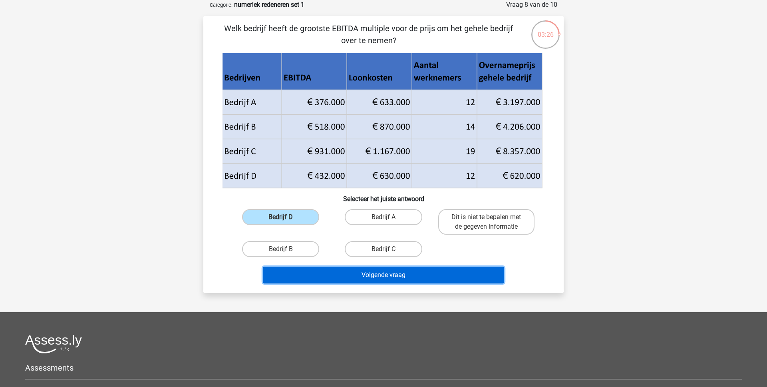
click at [344, 270] on button "Volgende vraag" at bounding box center [384, 274] width 242 height 17
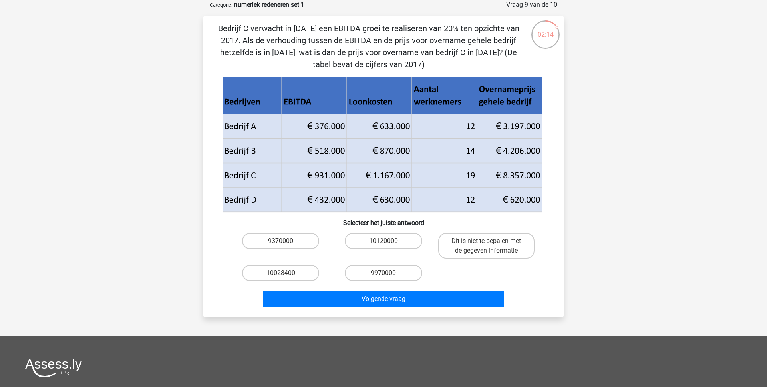
click at [283, 274] on input "10028400" at bounding box center [283, 275] width 5 height 5
radio input "true"
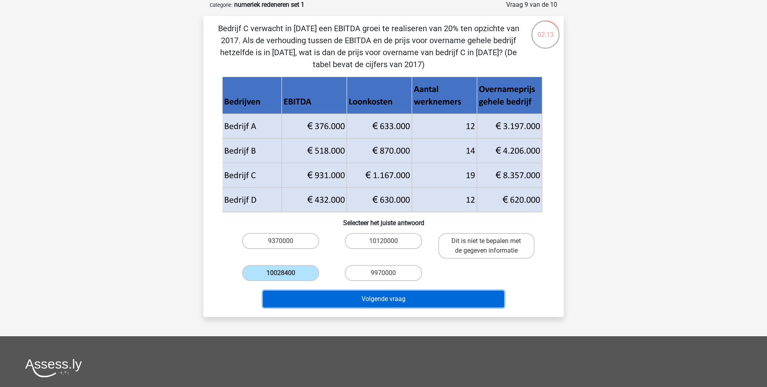
click at [336, 295] on button "Volgende vraag" at bounding box center [384, 298] width 242 height 17
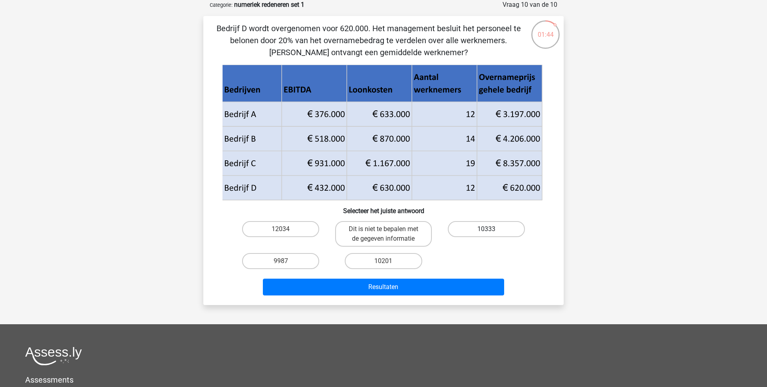
click at [469, 230] on label "10333" at bounding box center [486, 229] width 77 height 16
click at [486, 230] on input "10333" at bounding box center [488, 231] width 5 height 5
radio input "true"
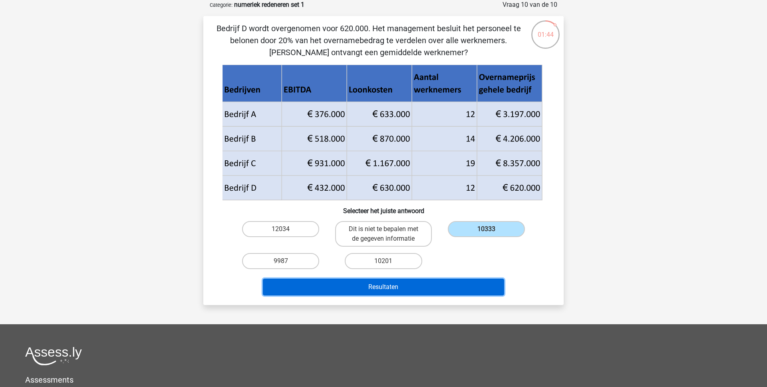
click at [400, 291] on button "Resultaten" at bounding box center [384, 286] width 242 height 17
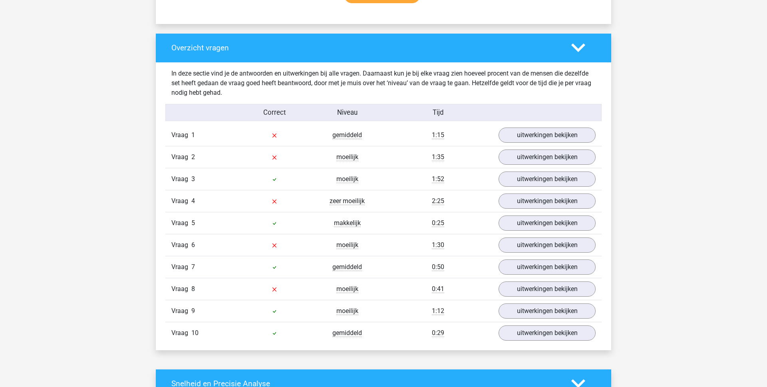
scroll to position [568, 0]
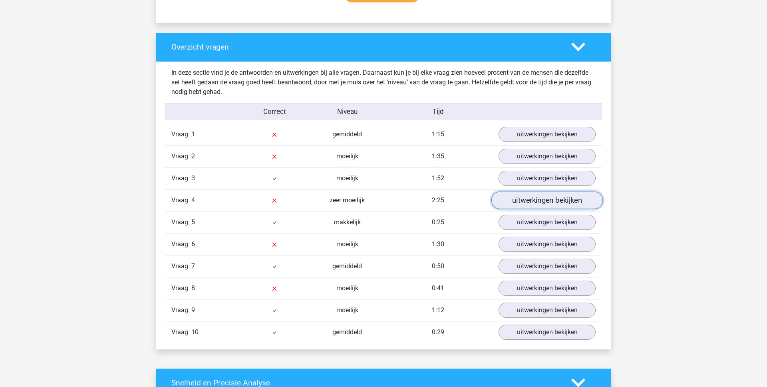
click at [538, 201] on link "uitwerkingen bekijken" at bounding box center [546, 200] width 111 height 18
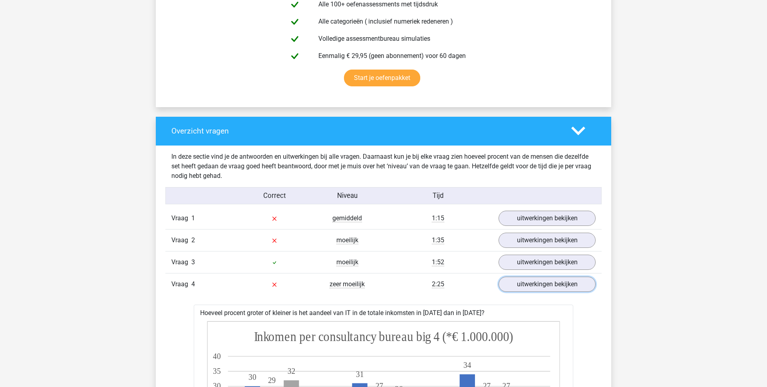
scroll to position [480, 0]
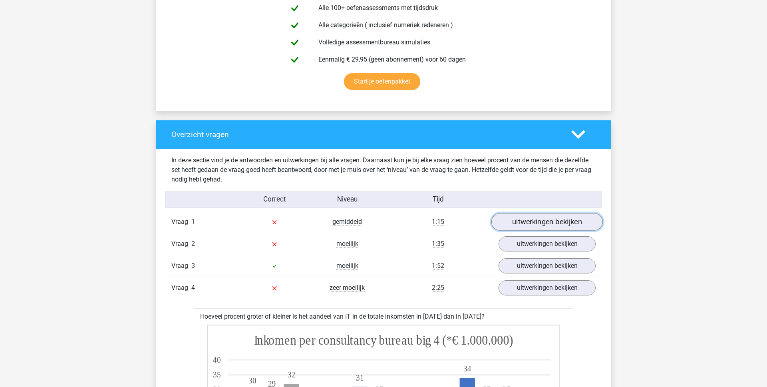
click at [512, 221] on link "uitwerkingen bekijken" at bounding box center [546, 222] width 111 height 18
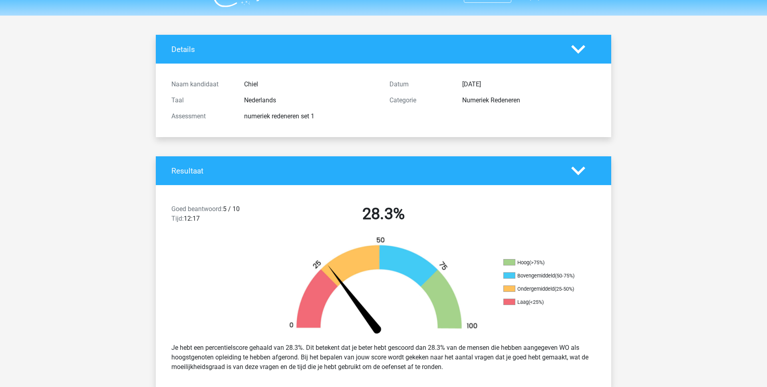
scroll to position [0, 0]
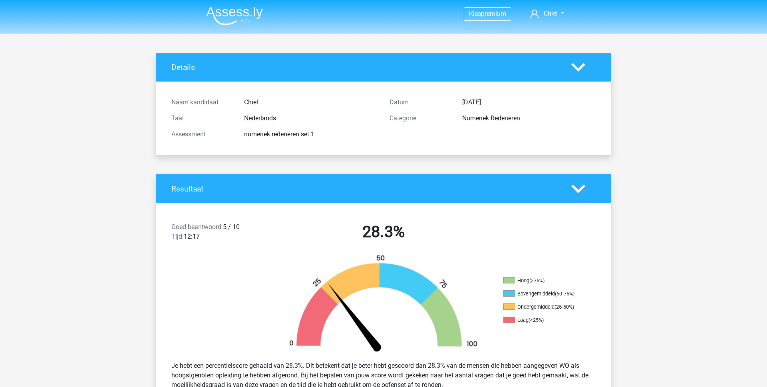
click at [231, 18] on img at bounding box center [234, 15] width 57 height 19
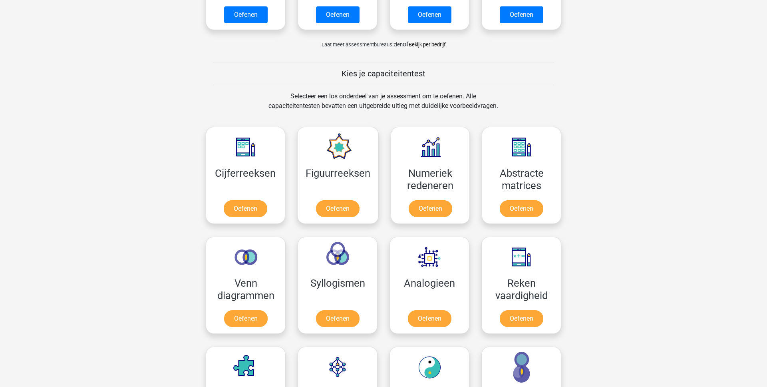
scroll to position [220, 0]
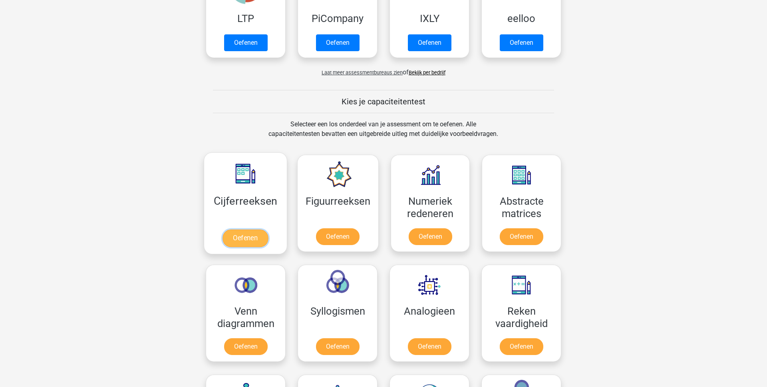
click at [237, 231] on link "Oefenen" at bounding box center [246, 238] width 46 height 18
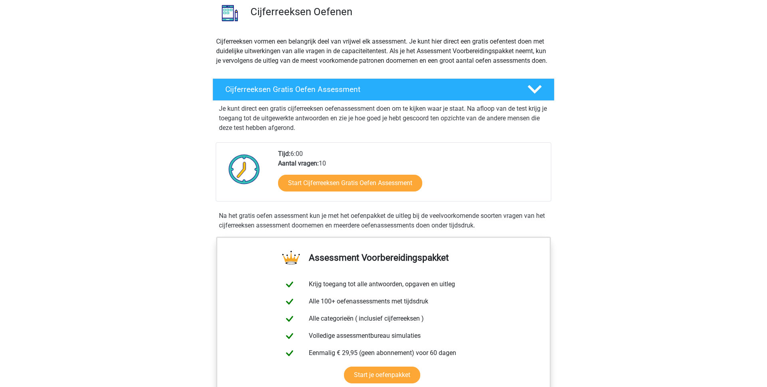
scroll to position [60, 0]
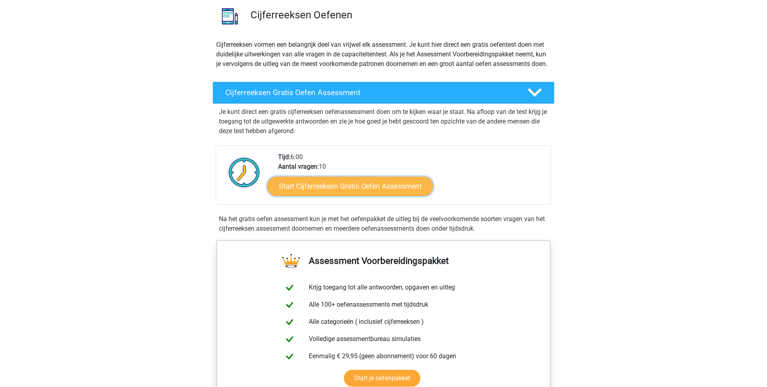
click at [330, 195] on link "Start Cijferreeksen Gratis Oefen Assessment" at bounding box center [350, 185] width 166 height 19
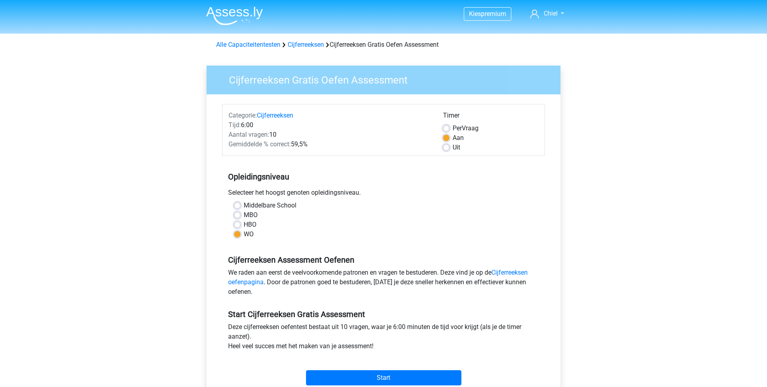
click at [239, 221] on div "HBO" at bounding box center [383, 225] width 299 height 10
click at [244, 224] on label "HBO" at bounding box center [250, 225] width 13 height 10
click at [237, 224] on input "HBO" at bounding box center [237, 224] width 6 height 8
radio input "true"
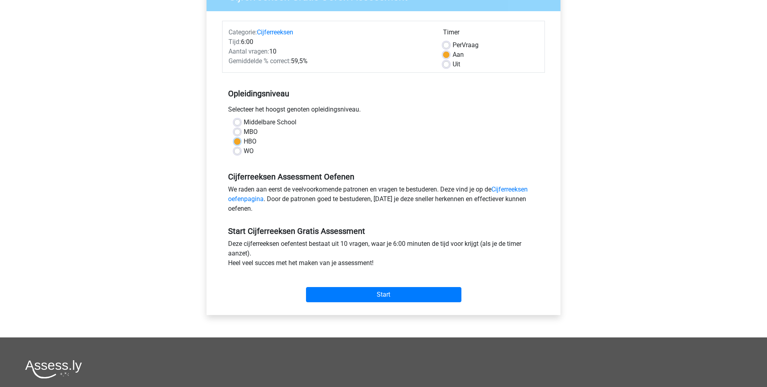
scroll to position [91, 0]
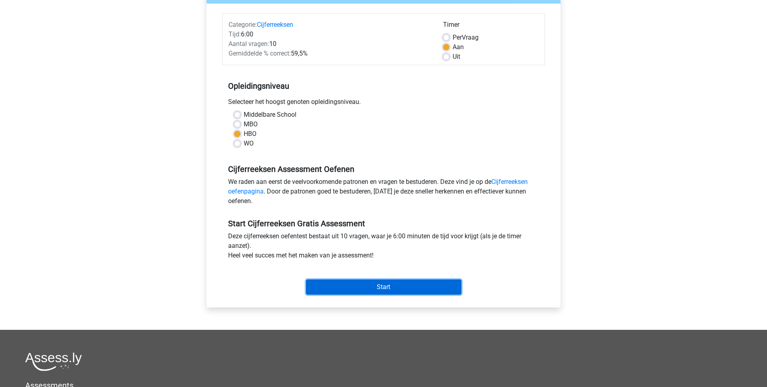
click at [356, 286] on input "Start" at bounding box center [383, 286] width 155 height 15
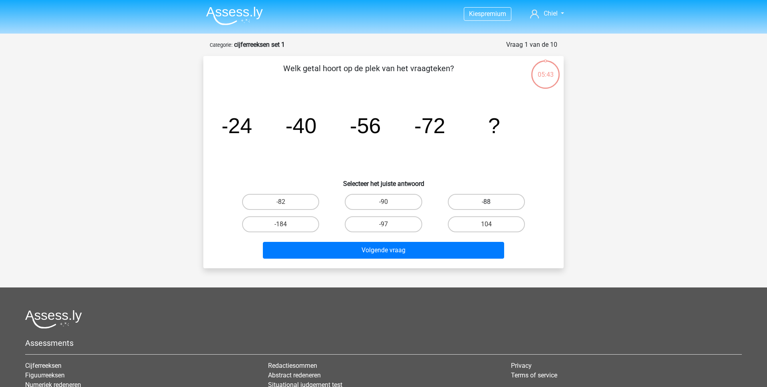
click at [482, 201] on label "-88" at bounding box center [486, 202] width 77 height 16
click at [486, 202] on input "-88" at bounding box center [488, 204] width 5 height 5
radio input "true"
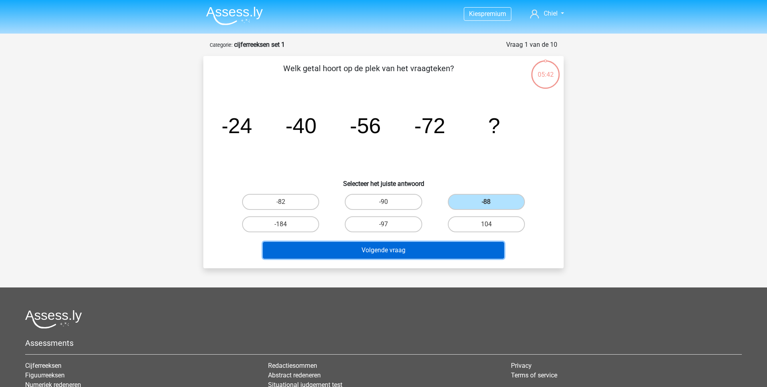
click at [403, 248] on button "Volgende vraag" at bounding box center [384, 250] width 242 height 17
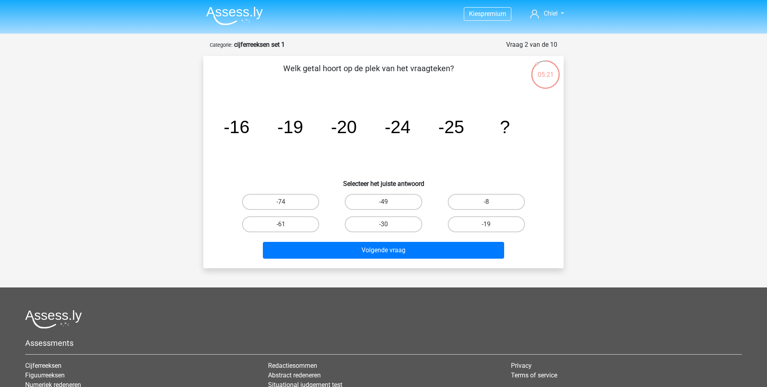
click at [384, 225] on input "-30" at bounding box center [386, 226] width 5 height 5
radio input "true"
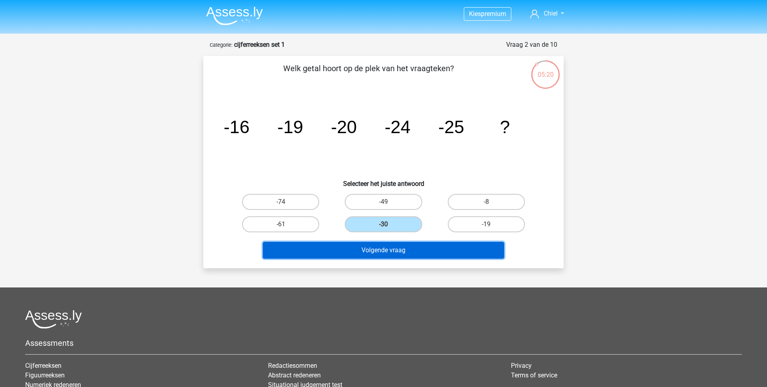
click at [378, 253] on button "Volgende vraag" at bounding box center [384, 250] width 242 height 17
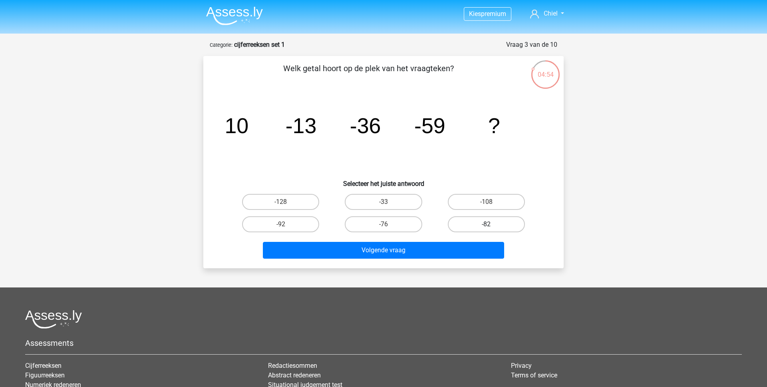
click at [462, 227] on label "-82" at bounding box center [486, 224] width 77 height 16
click at [486, 227] on input "-82" at bounding box center [488, 226] width 5 height 5
radio input "true"
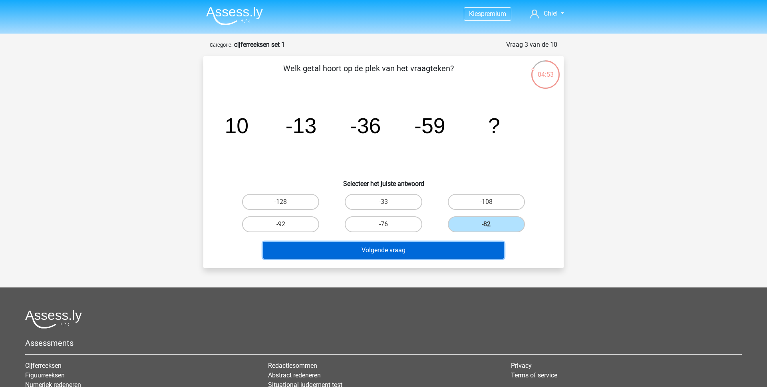
click at [416, 251] on button "Volgende vraag" at bounding box center [384, 250] width 242 height 17
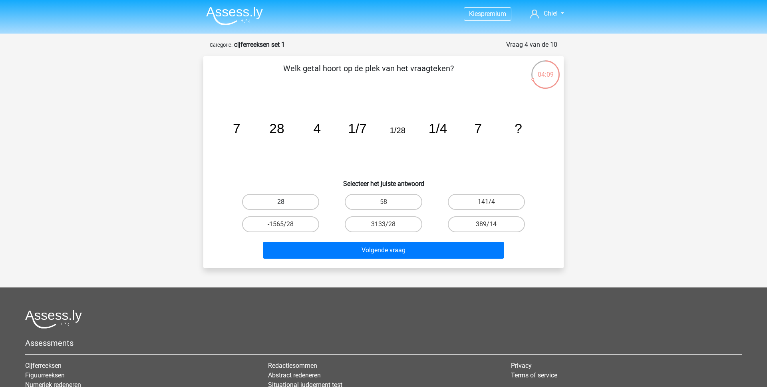
click at [288, 203] on label "28" at bounding box center [280, 202] width 77 height 16
click at [286, 203] on input "28" at bounding box center [283, 204] width 5 height 5
radio input "true"
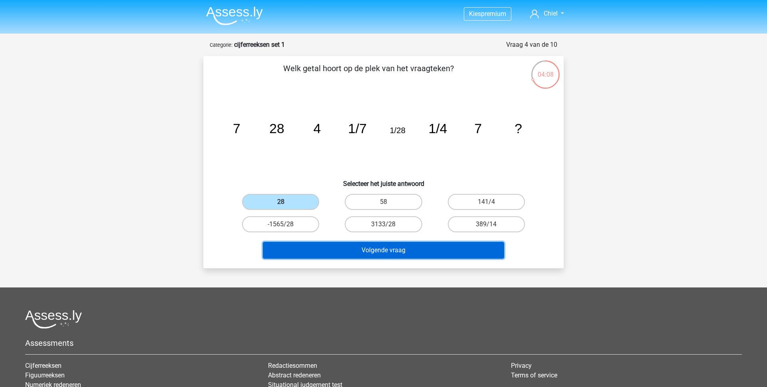
click at [367, 244] on button "Volgende vraag" at bounding box center [384, 250] width 242 height 17
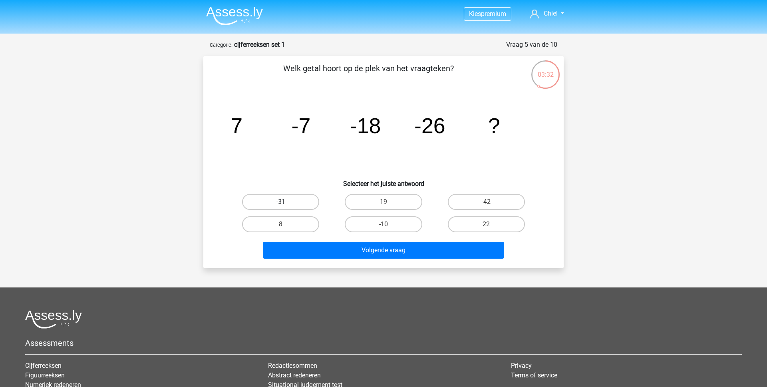
click at [281, 199] on label "-31" at bounding box center [280, 202] width 77 height 16
click at [281, 202] on input "-31" at bounding box center [283, 204] width 5 height 5
radio input "true"
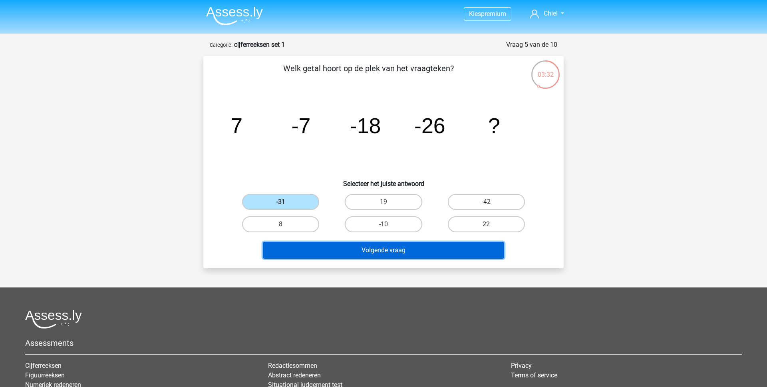
click at [351, 251] on button "Volgende vraag" at bounding box center [384, 250] width 242 height 17
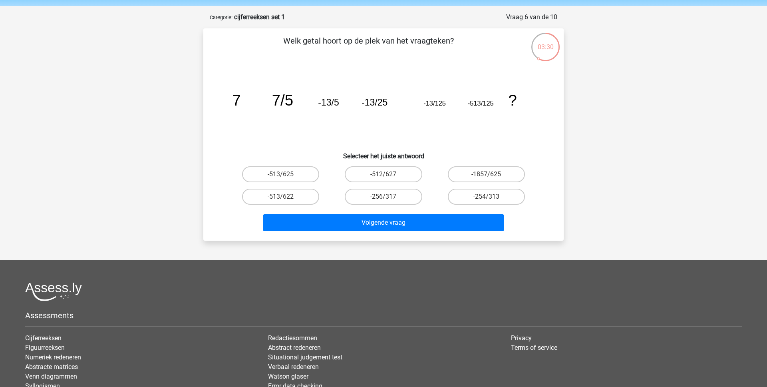
scroll to position [27, 0]
click at [301, 176] on label "-513/625" at bounding box center [280, 175] width 77 height 16
click at [286, 176] on input "-513/625" at bounding box center [283, 177] width 5 height 5
radio input "true"
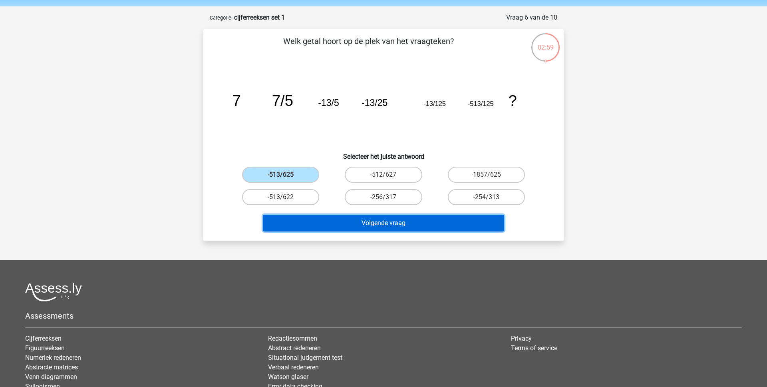
click at [374, 226] on button "Volgende vraag" at bounding box center [384, 223] width 242 height 17
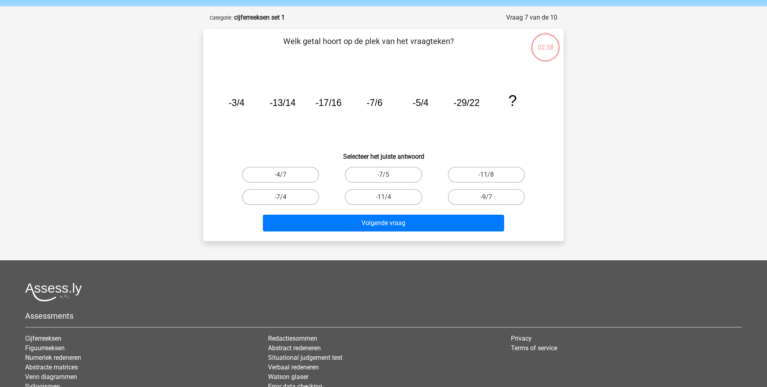
scroll to position [40, 0]
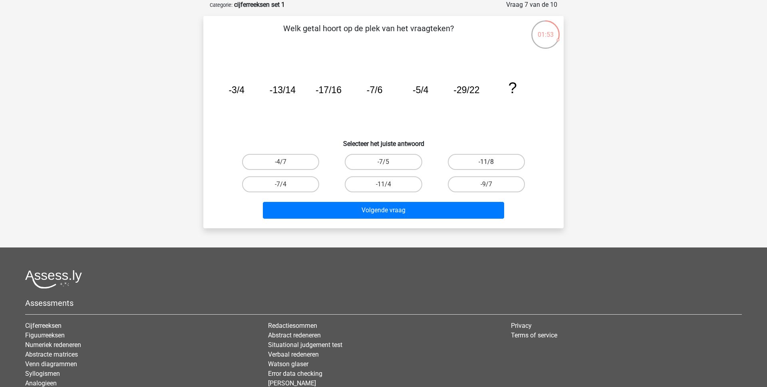
click at [501, 165] on label "-11/8" at bounding box center [486, 162] width 77 height 16
click at [491, 165] on input "-11/8" at bounding box center [488, 164] width 5 height 5
radio input "true"
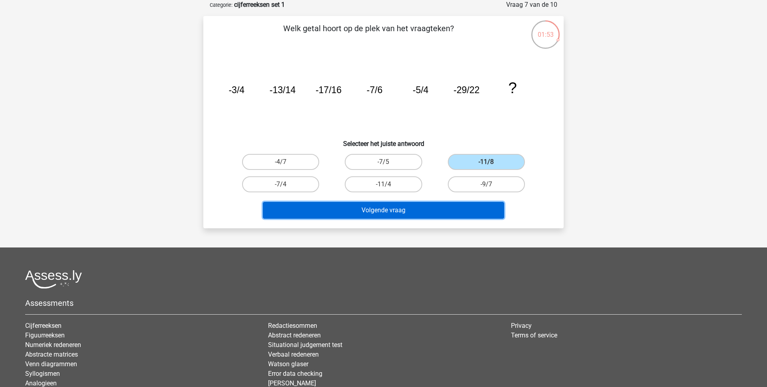
click at [381, 207] on button "Volgende vraag" at bounding box center [384, 210] width 242 height 17
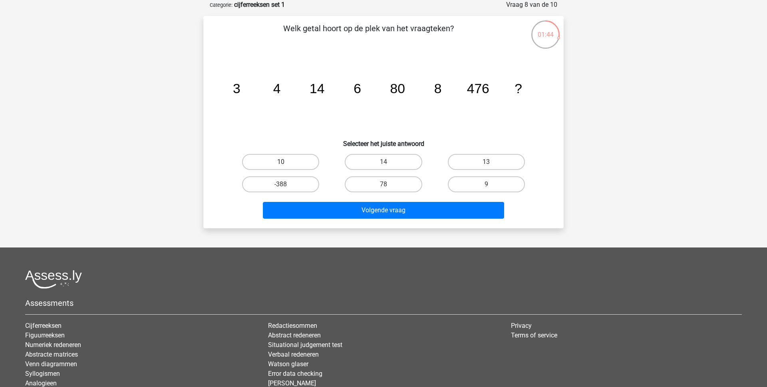
click at [261, 163] on label "10" at bounding box center [280, 162] width 77 height 16
click at [281, 163] on input "10" at bounding box center [283, 164] width 5 height 5
radio input "true"
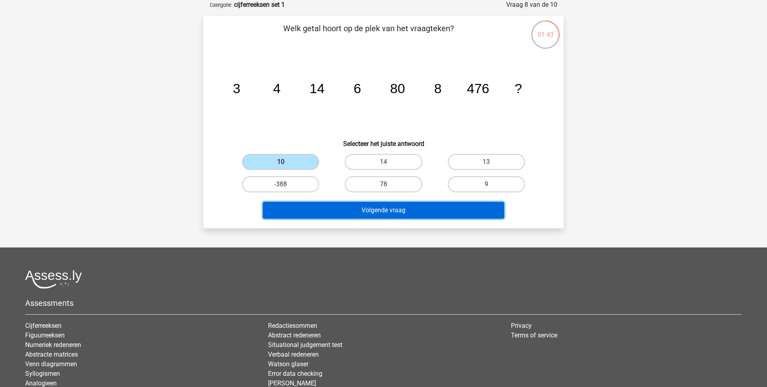
click at [354, 209] on button "Volgende vraag" at bounding box center [384, 210] width 242 height 17
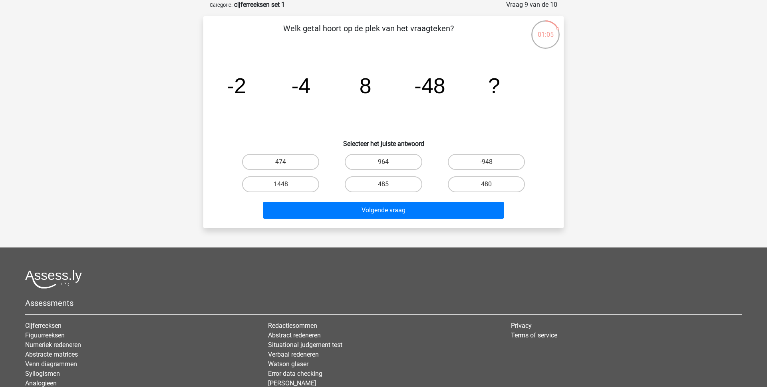
click at [488, 186] on input "480" at bounding box center [488, 186] width 5 height 5
radio input "true"
click at [435, 193] on div "480" at bounding box center [486, 184] width 103 height 22
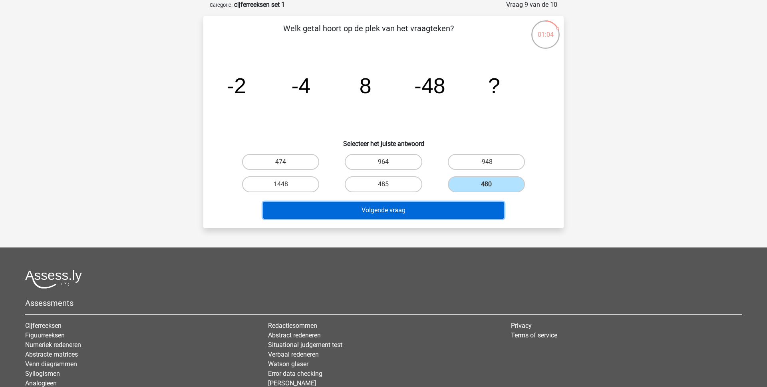
click at [423, 207] on button "Volgende vraag" at bounding box center [384, 210] width 242 height 17
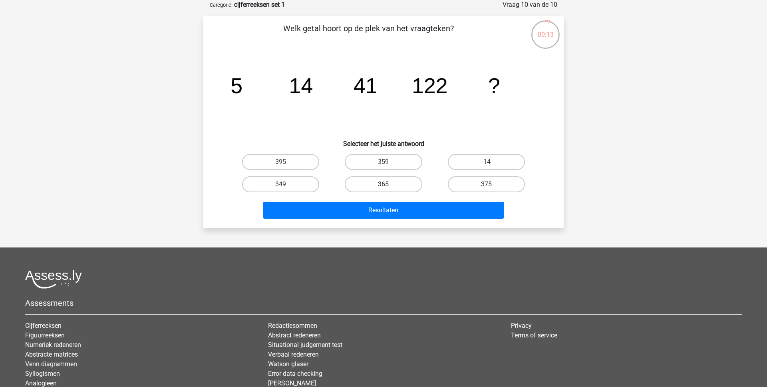
click at [363, 179] on label "365" at bounding box center [383, 184] width 77 height 16
click at [384, 184] on input "365" at bounding box center [386, 186] width 5 height 5
radio input "true"
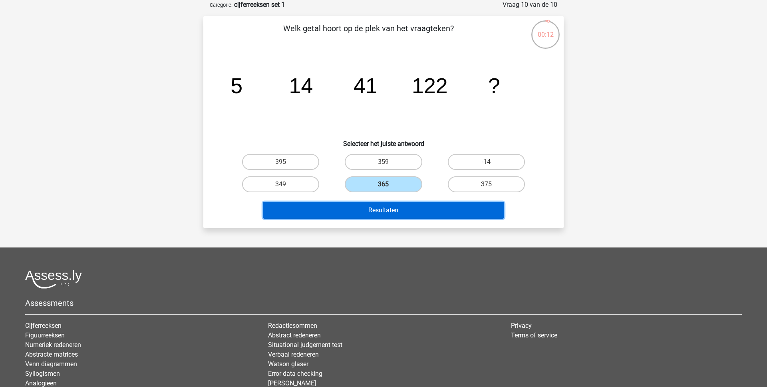
click at [368, 206] on button "Resultaten" at bounding box center [384, 210] width 242 height 17
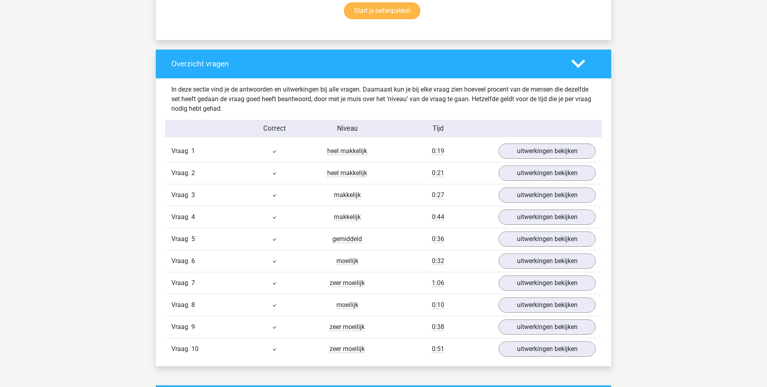
scroll to position [532, 0]
